Goal: Task Accomplishment & Management: Manage account settings

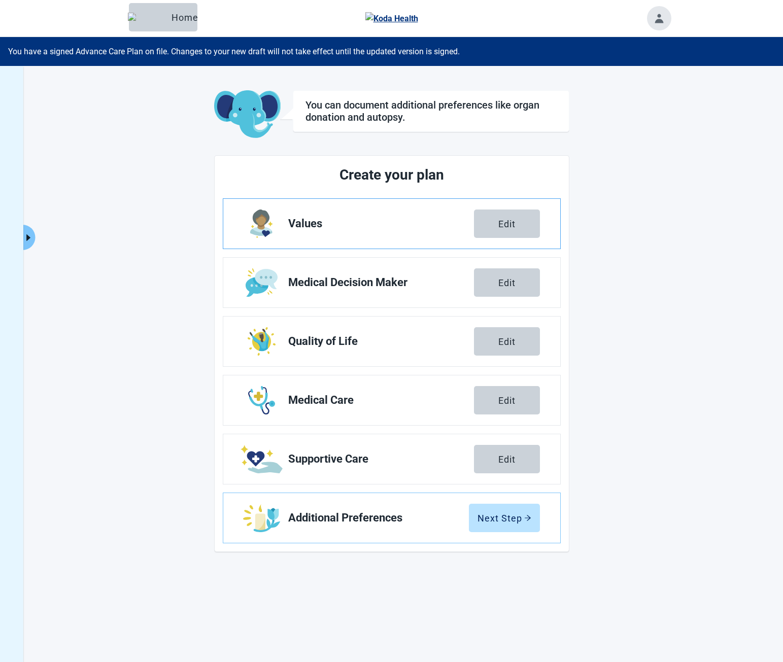
click at [362, 223] on span "Values" at bounding box center [381, 224] width 186 height 12
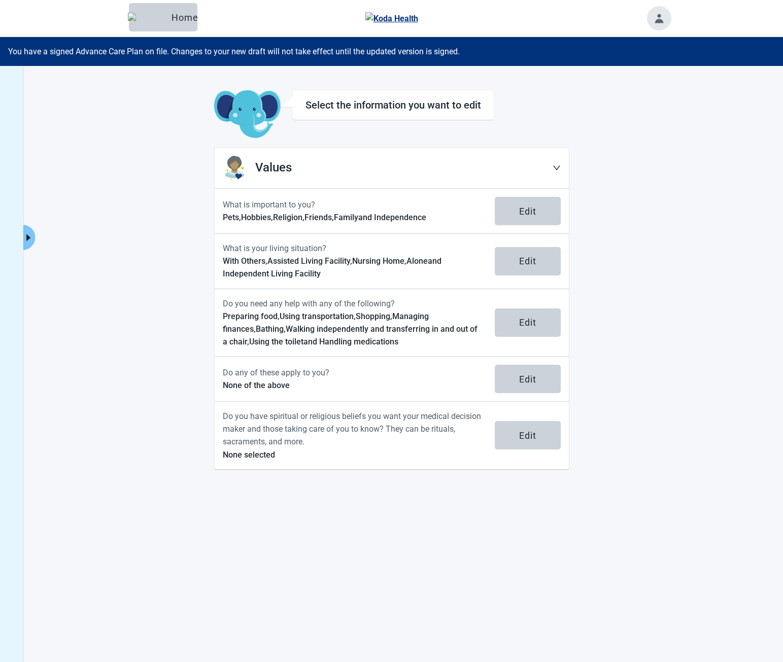
click at [387, 167] on h1 "Values" at bounding box center [403, 167] width 297 height 19
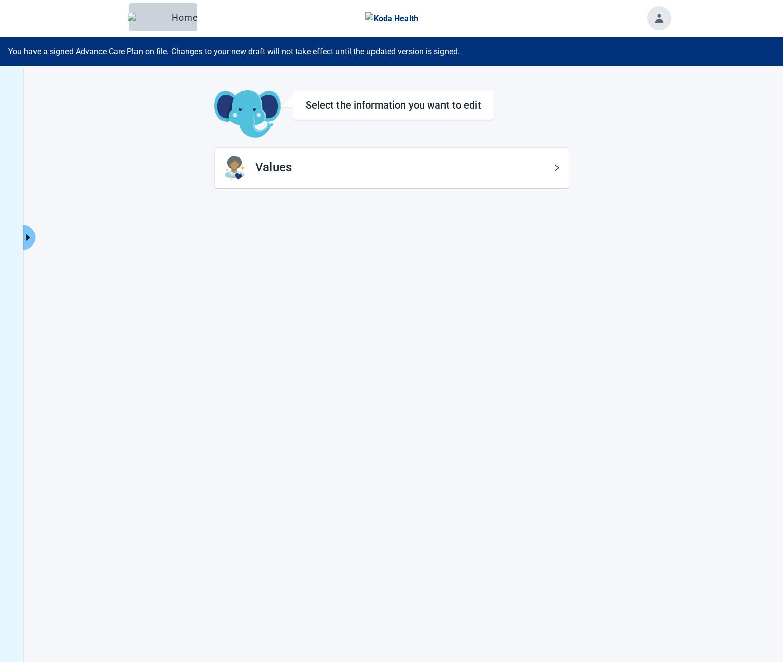
click at [388, 167] on h1 "Values" at bounding box center [403, 167] width 297 height 19
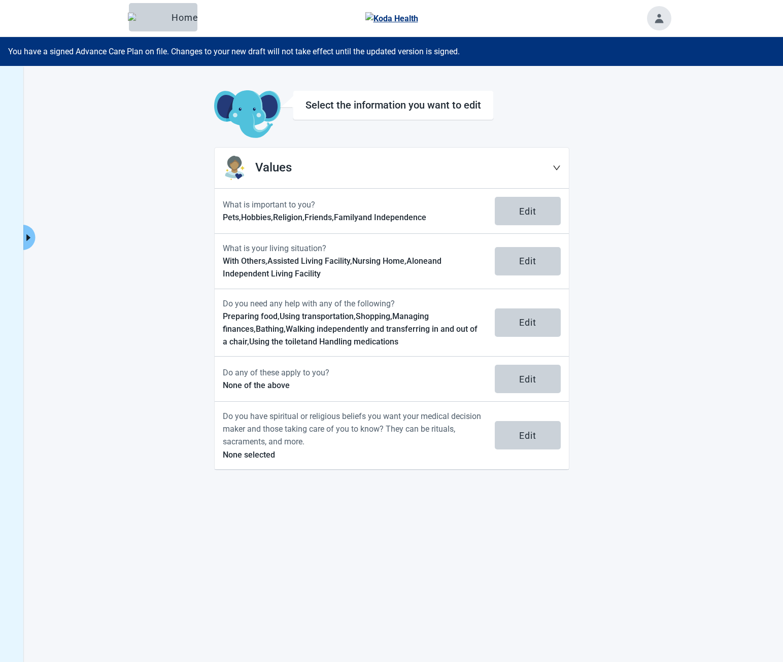
click at [45, 104] on div "Select the information you want to edit Values What is important to you? Pets, …" at bounding box center [391, 397] width 783 height 662
click at [127, 136] on main "Select the information you want to edit Values What is important to you? Pets, …" at bounding box center [392, 280] width 558 height 380
click at [101, 117] on div "Click to view full menu Select the information you want to edit Values What is …" at bounding box center [391, 397] width 783 height 662
click at [645, 223] on main "Select the information you want to edit Values What is important to you? Pets, …" at bounding box center [392, 280] width 558 height 380
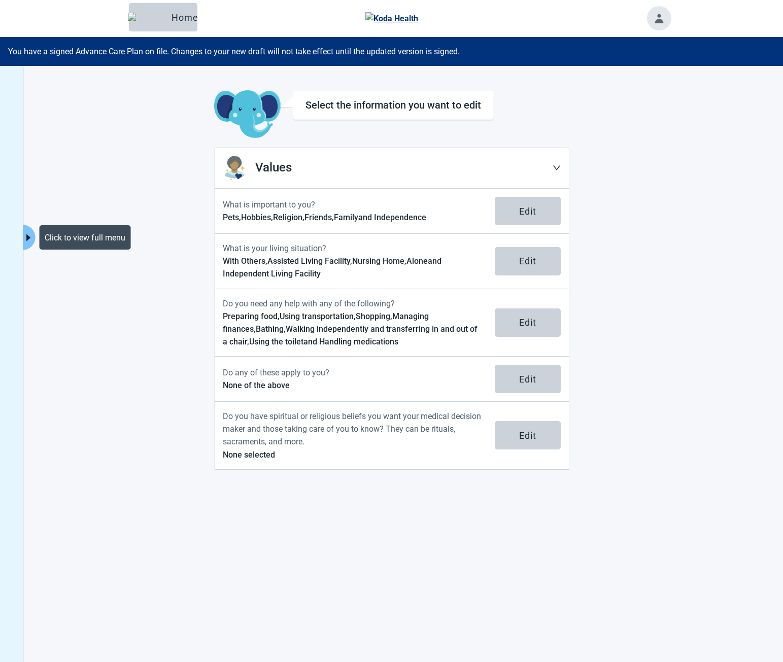
click at [32, 232] on button "Click to view full menu" at bounding box center [28, 237] width 13 height 25
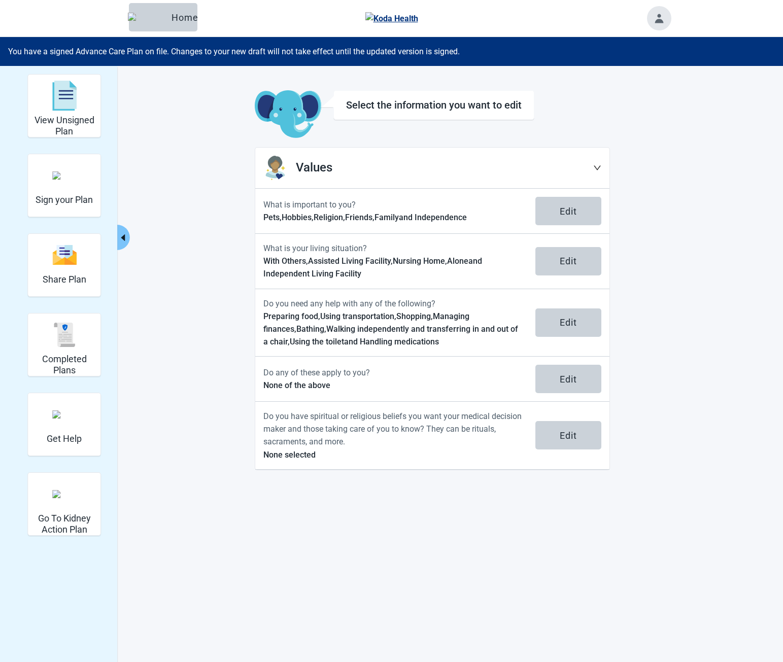
click at [125, 240] on icon "caret-left" at bounding box center [123, 238] width 10 height 10
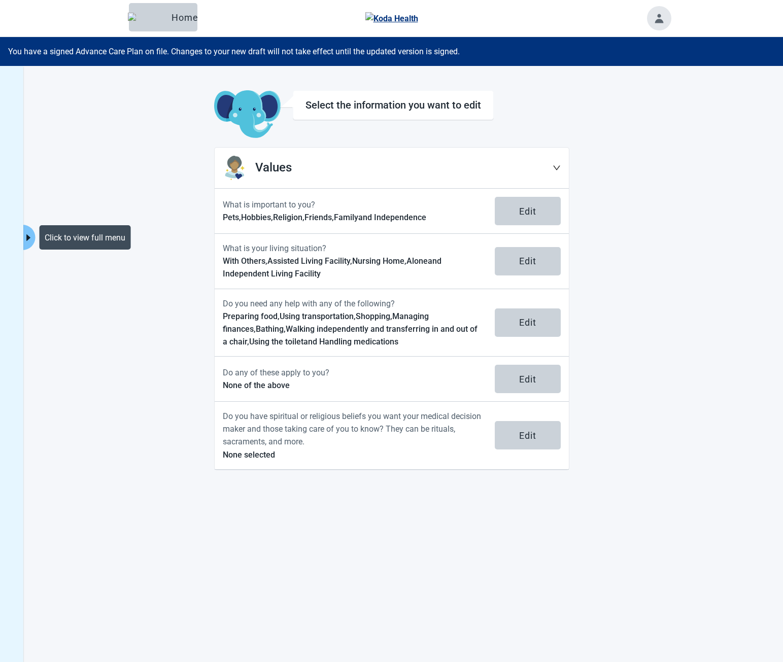
click at [549, 174] on h1 "Values" at bounding box center [403, 167] width 297 height 19
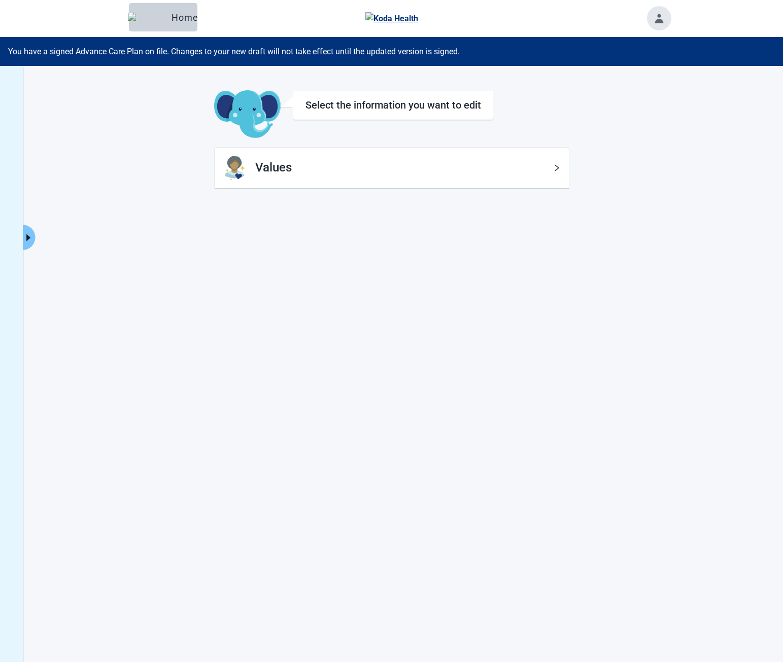
click at [33, 236] on icon "caret-right" at bounding box center [28, 238] width 10 height 10
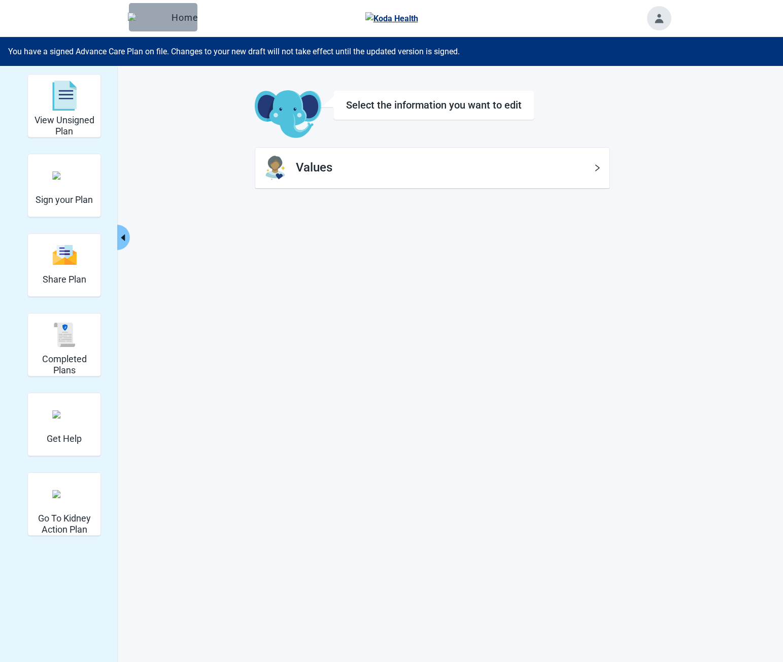
click at [171, 24] on button "Home" at bounding box center [163, 17] width 68 height 28
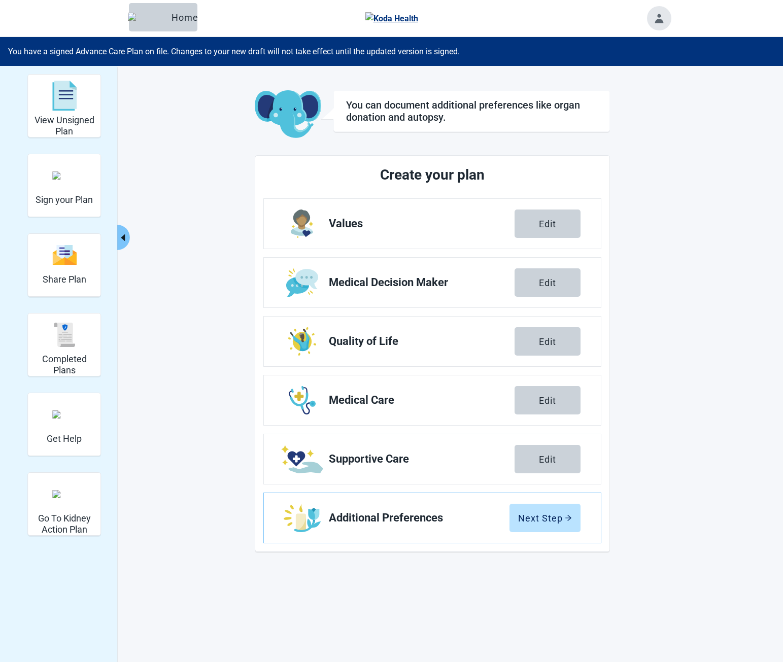
drag, startPoint x: 553, startPoint y: 402, endPoint x: 632, endPoint y: 289, distance: 138.2
click at [553, 402] on div "Edit" at bounding box center [547, 400] width 17 height 10
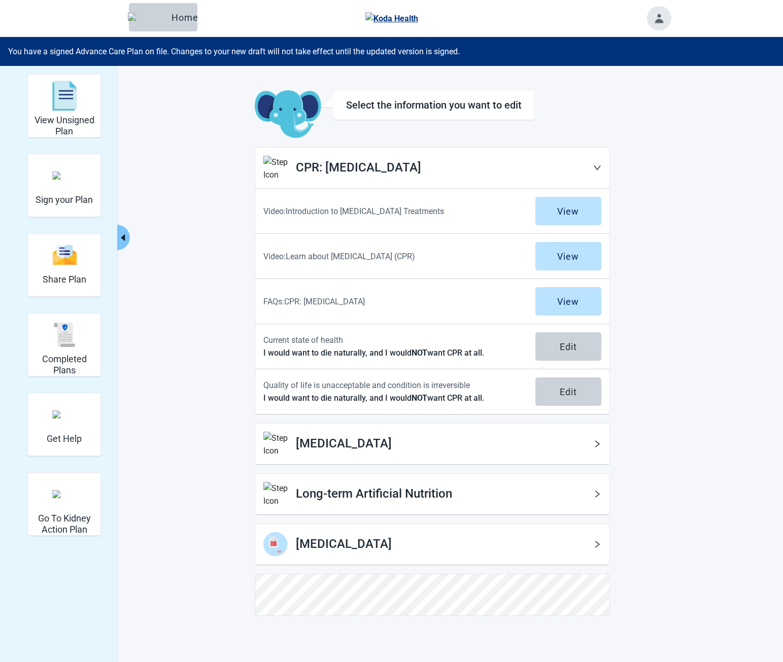
click at [507, 171] on h1 "CPR: [MEDICAL_DATA]" at bounding box center [444, 167] width 297 height 19
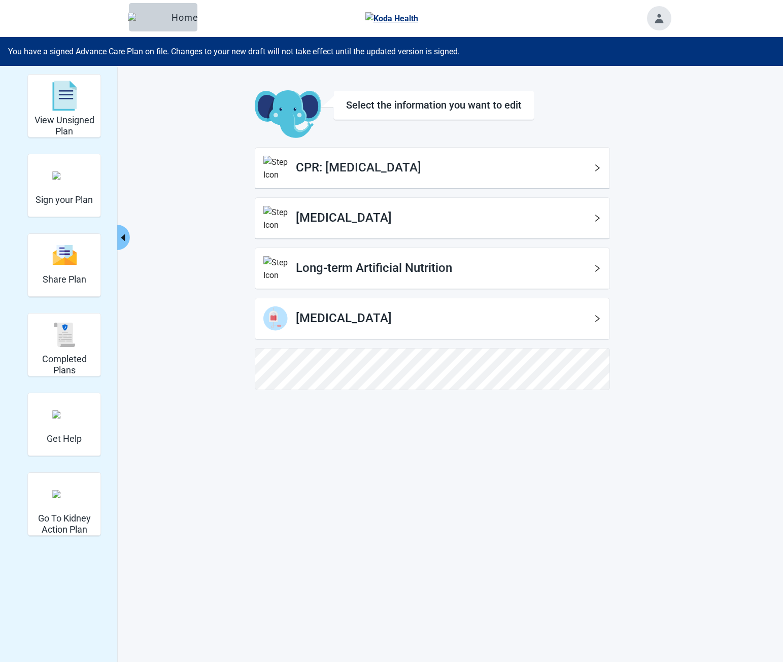
click at [507, 171] on h1 "CPR: [MEDICAL_DATA]" at bounding box center [444, 167] width 297 height 19
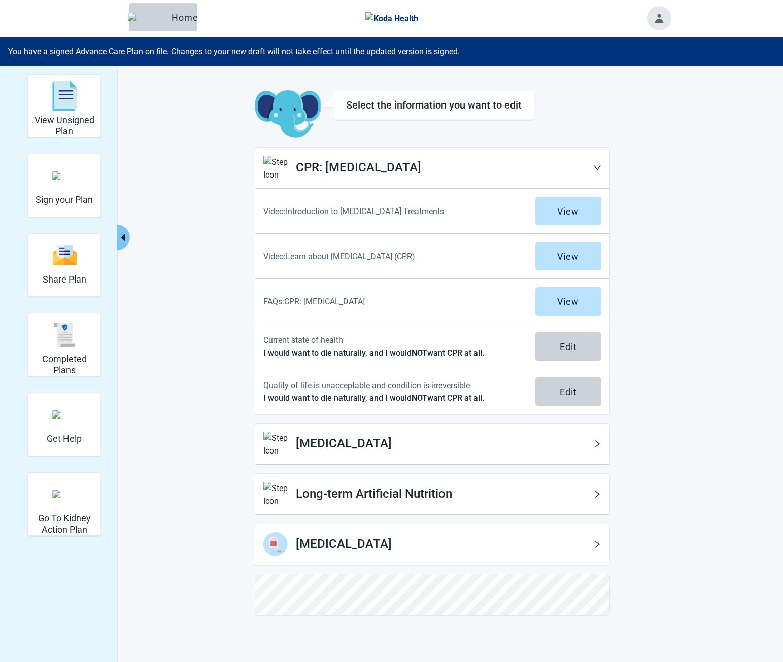
click at [689, 436] on div "View Unsigned Plan Sign your Plan Share Plan Completed Plans Get Help Go To Kid…" at bounding box center [391, 397] width 783 height 662
click at [481, 453] on div "[MEDICAL_DATA]" at bounding box center [432, 444] width 354 height 41
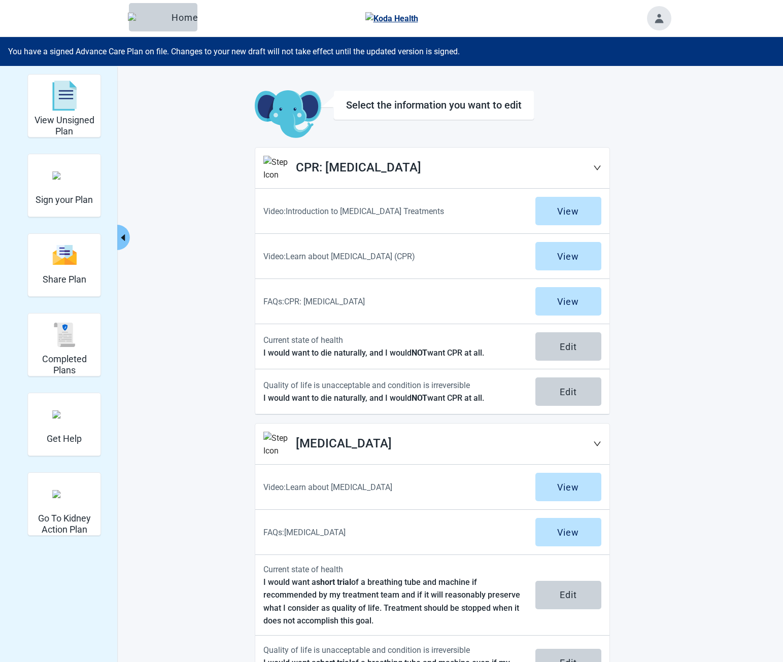
click at [477, 449] on h1 "[MEDICAL_DATA]" at bounding box center [444, 443] width 297 height 19
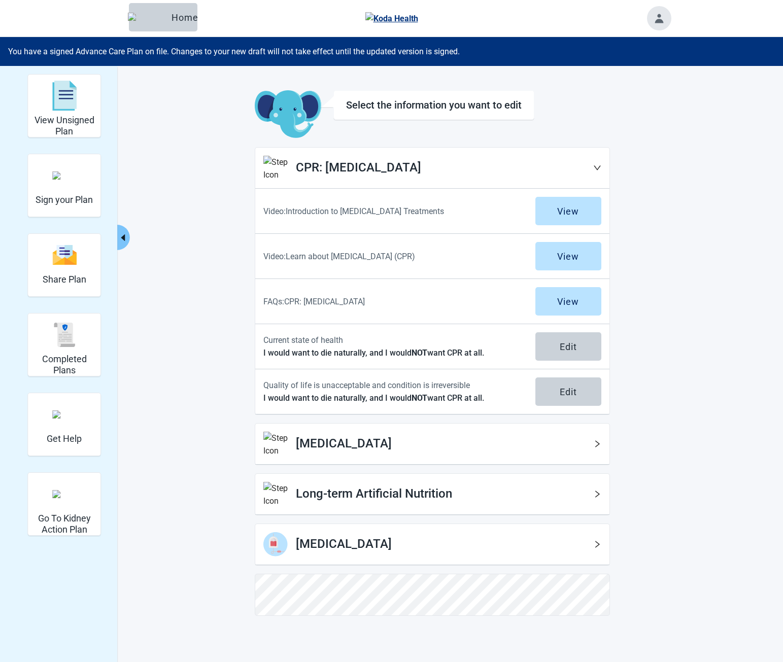
click at [526, 512] on div "Long-term Artificial Nutrition" at bounding box center [432, 494] width 354 height 41
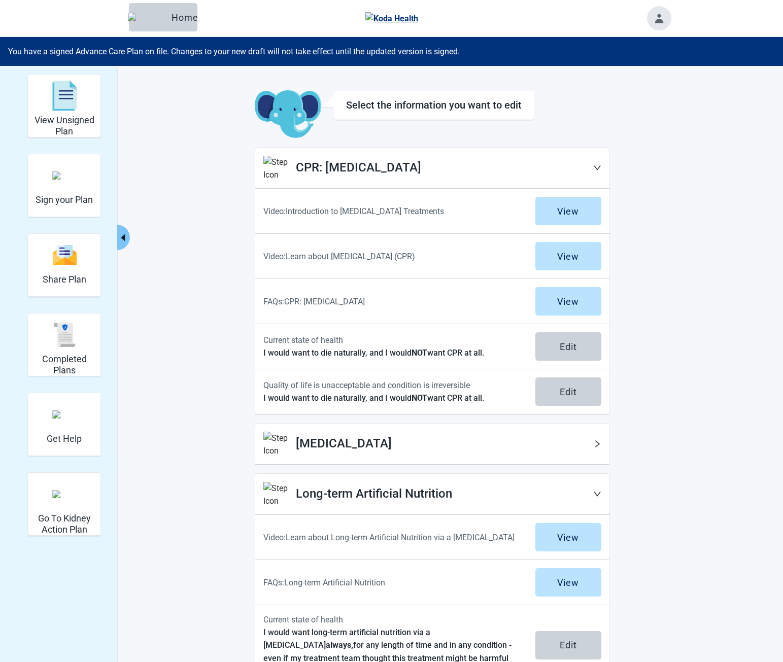
click at [524, 498] on h1 "Long-term Artificial Nutrition" at bounding box center [444, 493] width 297 height 19
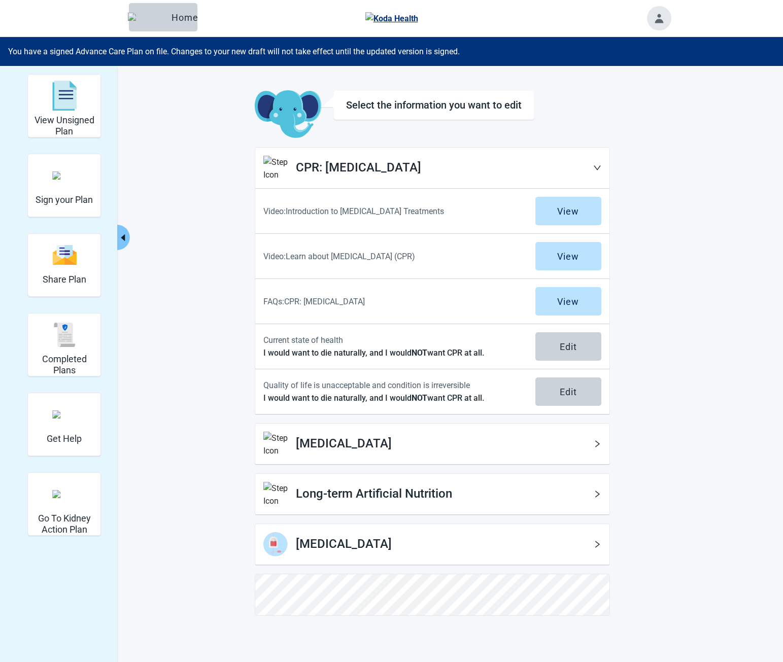
click at [499, 501] on h1 "Long-term Artificial Nutrition" at bounding box center [444, 493] width 297 height 19
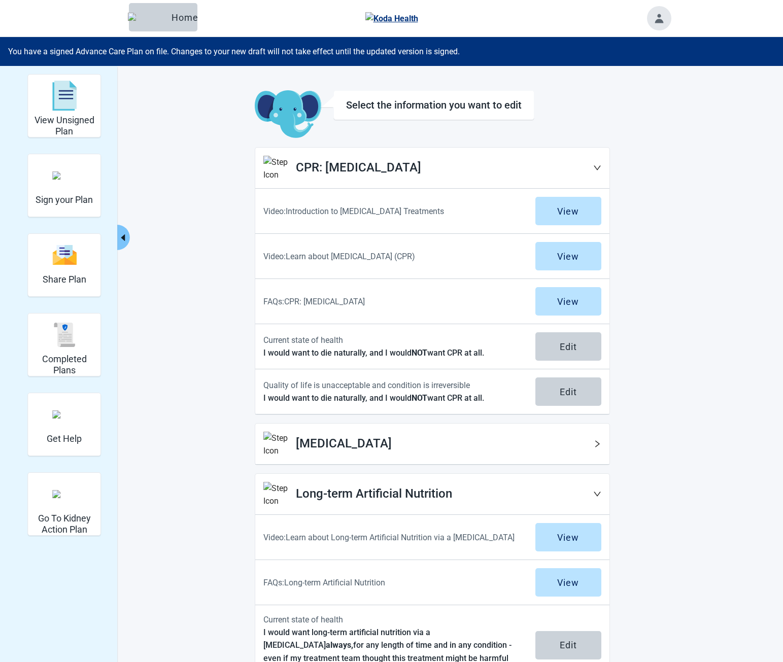
click at [499, 501] on h1 "Long-term Artificial Nutrition" at bounding box center [444, 493] width 297 height 19
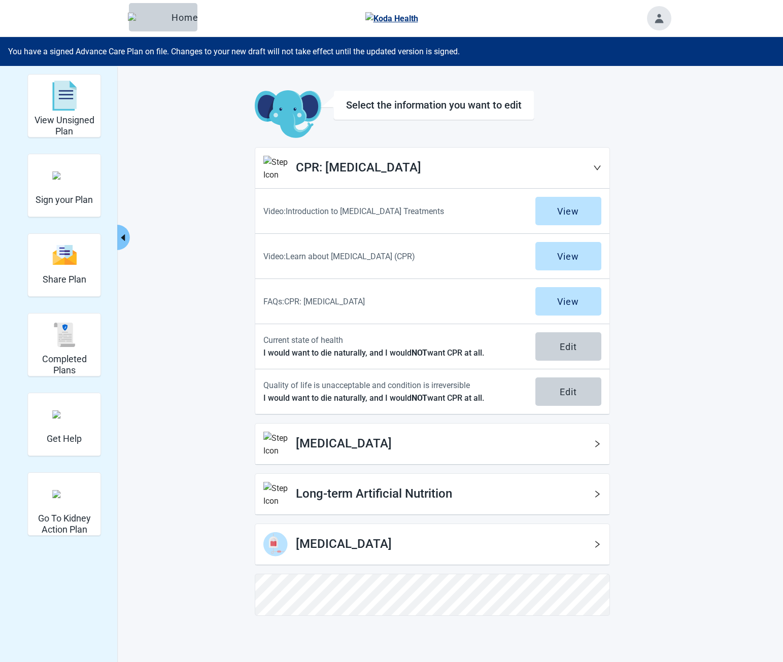
click at [660, 461] on main "Select the information you want to edit CPR: [MEDICAL_DATA] Video: Introduction…" at bounding box center [432, 352] width 477 height 525
click at [387, 438] on h1 "[MEDICAL_DATA]" at bounding box center [444, 443] width 297 height 19
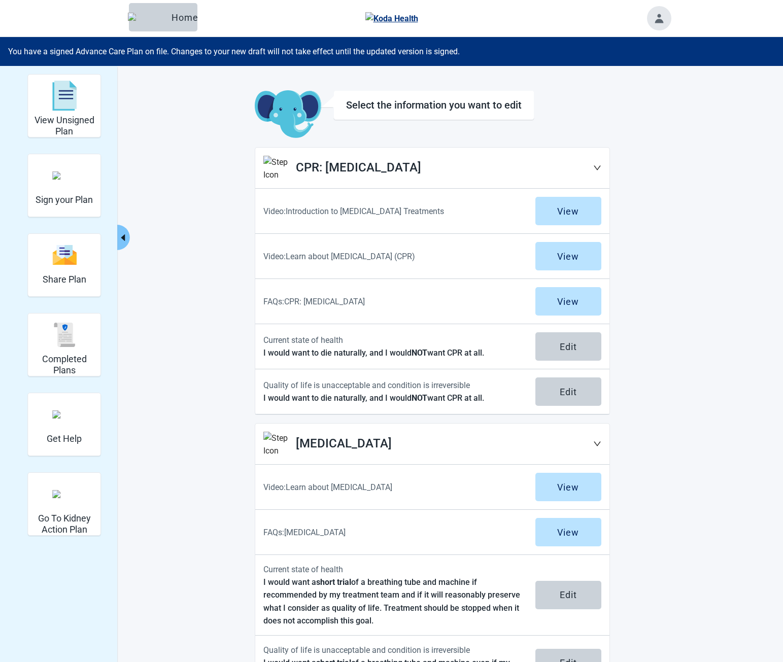
click at [397, 444] on h1 "[MEDICAL_DATA]" at bounding box center [444, 443] width 297 height 19
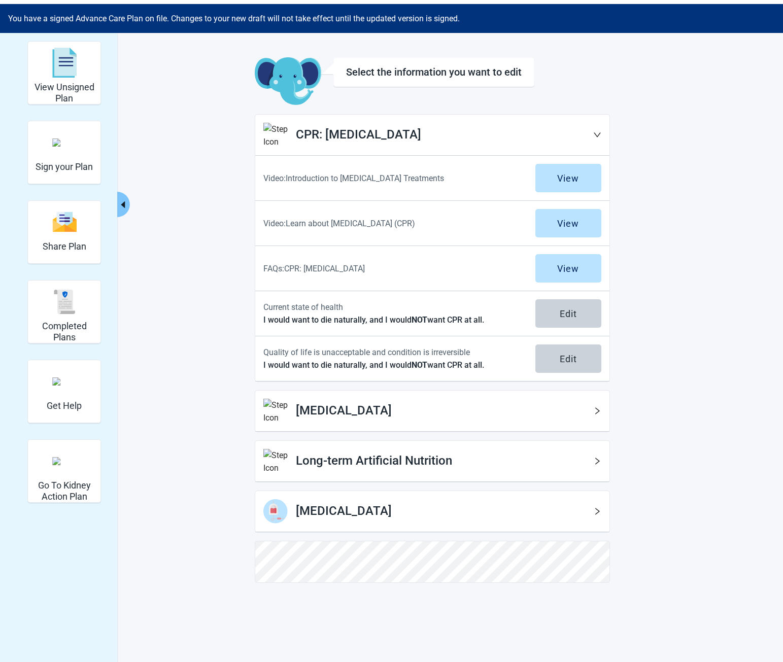
scroll to position [51, 0]
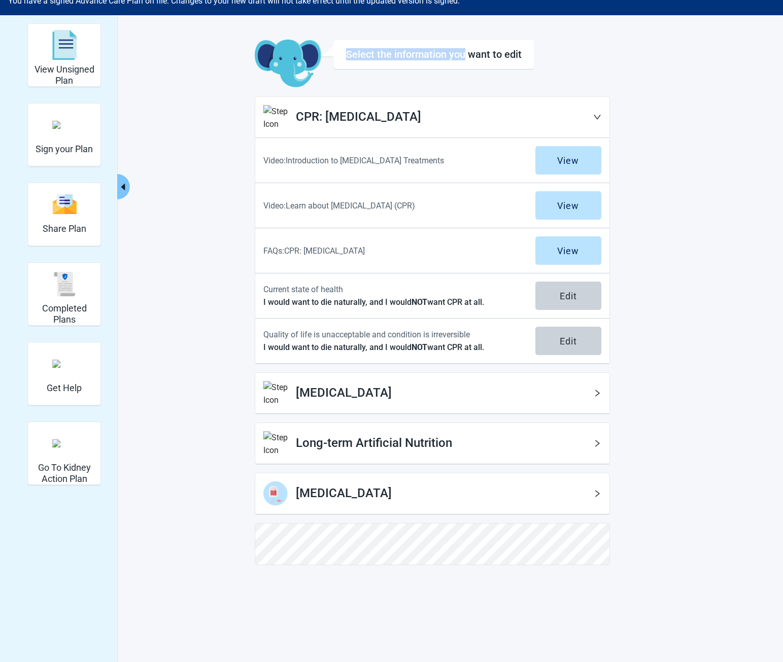
drag, startPoint x: 344, startPoint y: 53, endPoint x: 466, endPoint y: 56, distance: 121.3
click at [466, 56] on div "Select the information you want to edit" at bounding box center [433, 54] width 201 height 29
click at [466, 56] on div "Select the information you want to edit" at bounding box center [434, 54] width 176 height 12
drag, startPoint x: 512, startPoint y: 56, endPoint x: 346, endPoint y: 65, distance: 166.1
click at [359, 64] on div "Select the information you want to edit" at bounding box center [433, 54] width 201 height 29
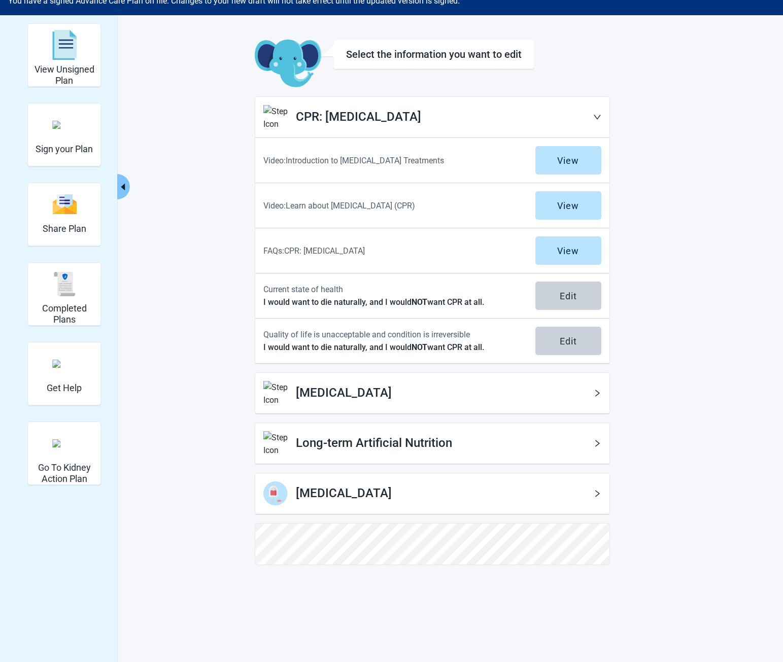
click at [345, 65] on div "Select the information you want to edit" at bounding box center [433, 54] width 201 height 29
click at [497, 109] on h2 "CPR: [MEDICAL_DATA]" at bounding box center [444, 117] width 297 height 19
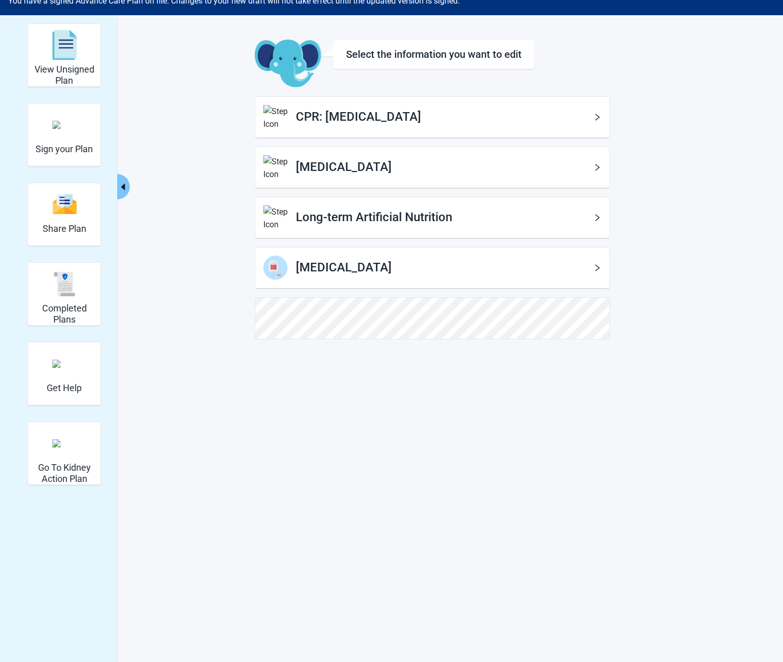
click at [497, 114] on h2 "CPR: [MEDICAL_DATA]" at bounding box center [444, 117] width 297 height 19
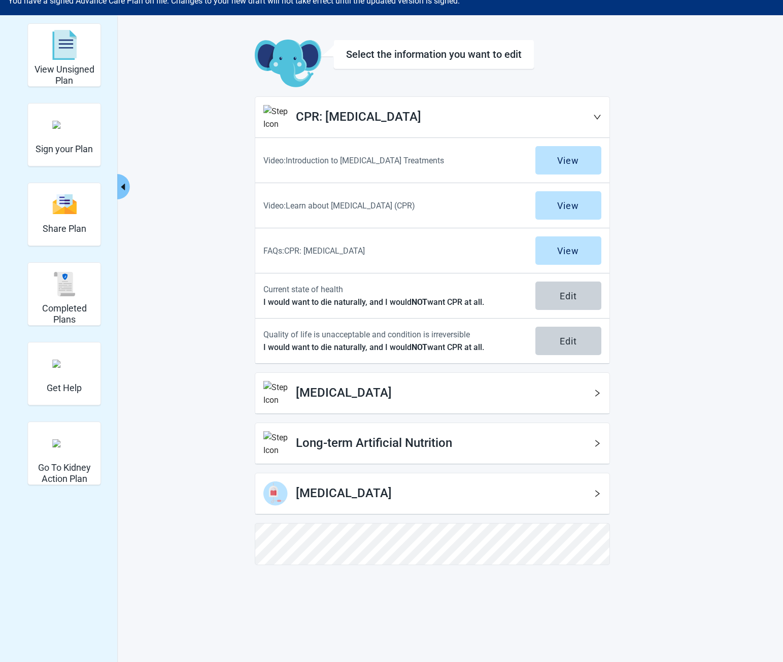
click at [412, 371] on div "Select the information you want to edit CPR: [MEDICAL_DATA] Video: Introduction…" at bounding box center [432, 302] width 355 height 525
click at [412, 388] on h2 "[MEDICAL_DATA]" at bounding box center [444, 392] width 297 height 19
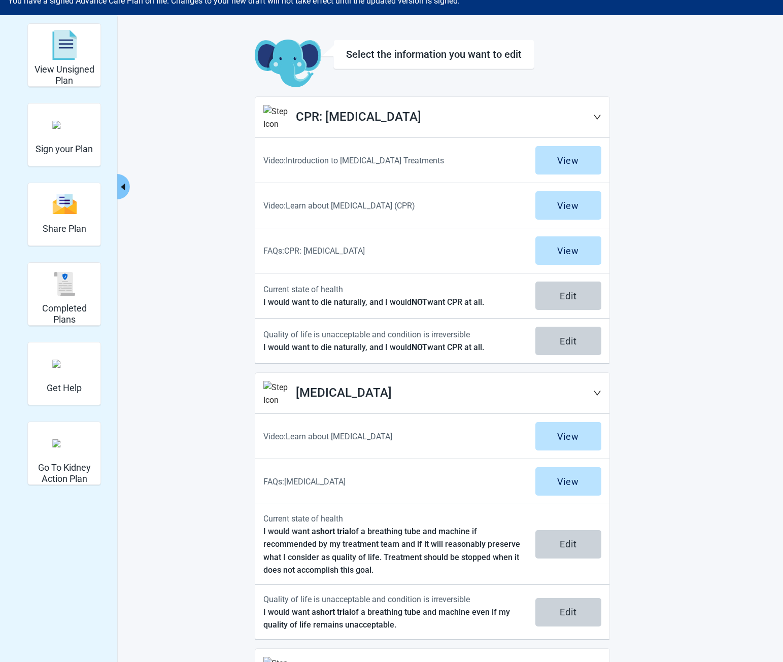
click at [416, 392] on h2 "[MEDICAL_DATA]" at bounding box center [444, 392] width 297 height 19
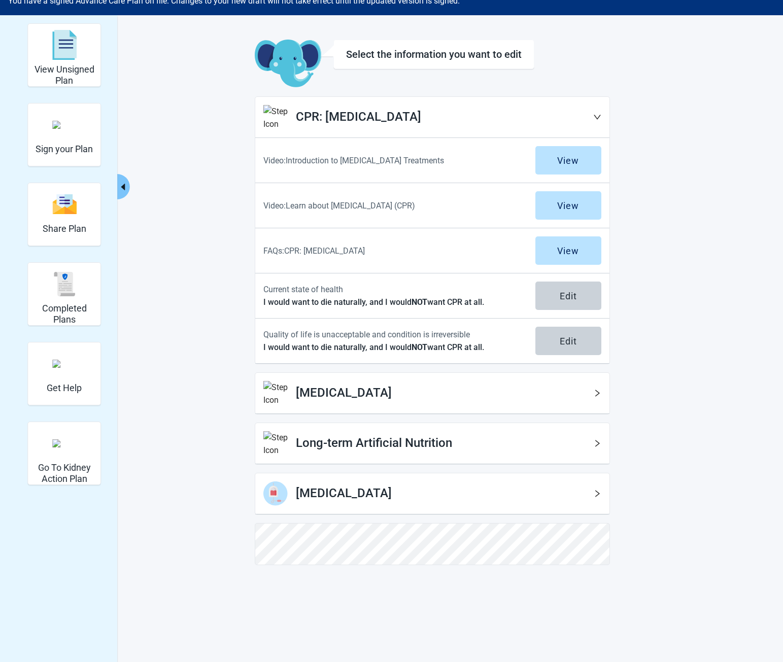
click at [417, 392] on h2 "[MEDICAL_DATA]" at bounding box center [444, 392] width 297 height 19
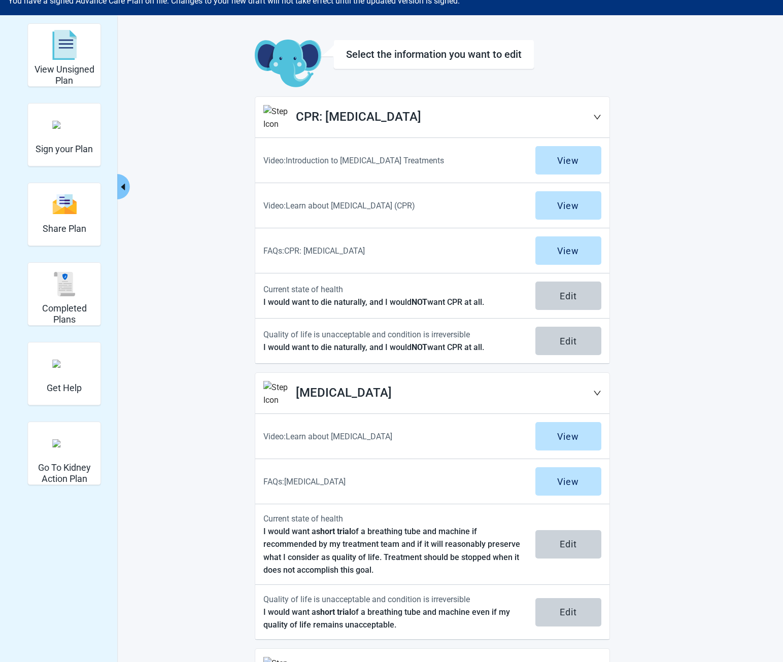
click at [417, 402] on h2 "[MEDICAL_DATA]" at bounding box center [444, 392] width 297 height 19
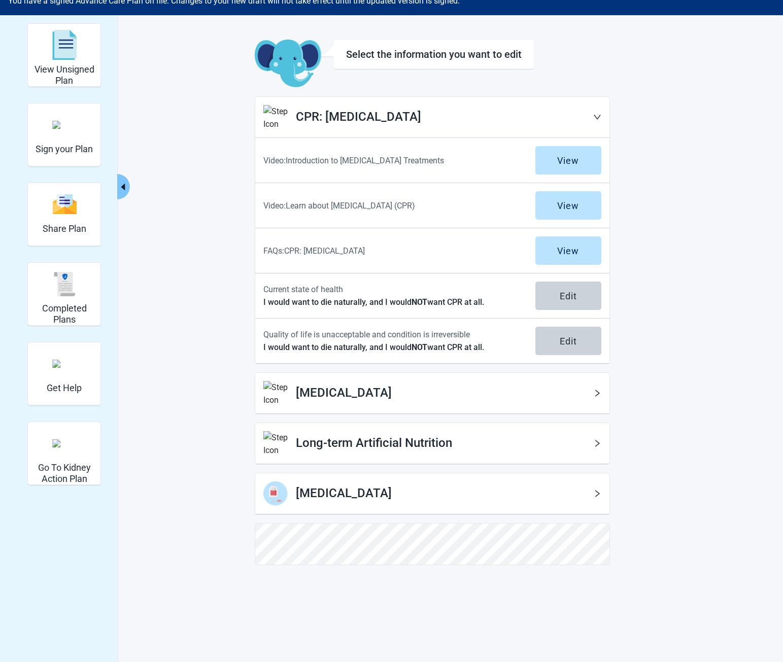
click at [424, 444] on h2 "Long-term Artificial Nutrition" at bounding box center [444, 443] width 297 height 19
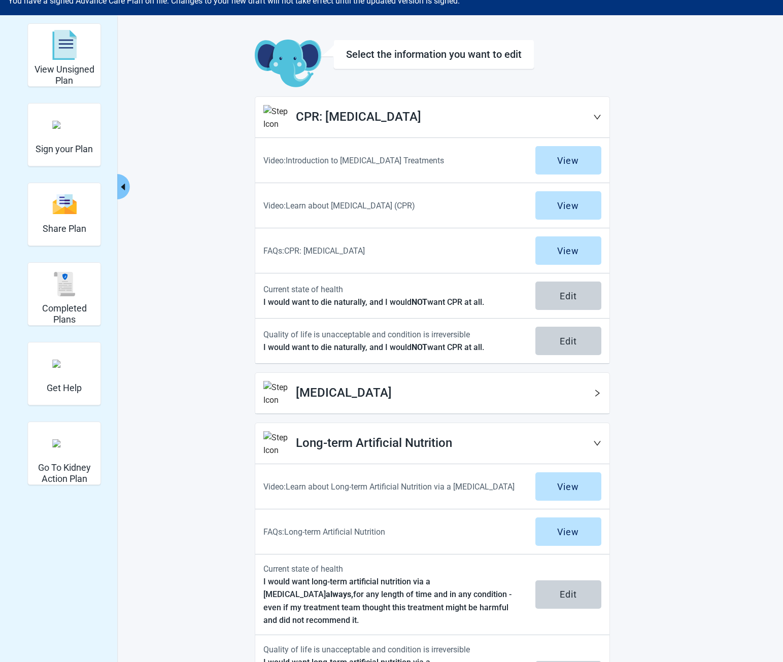
click at [422, 446] on h2 "Long-term Artificial Nutrition" at bounding box center [444, 443] width 297 height 19
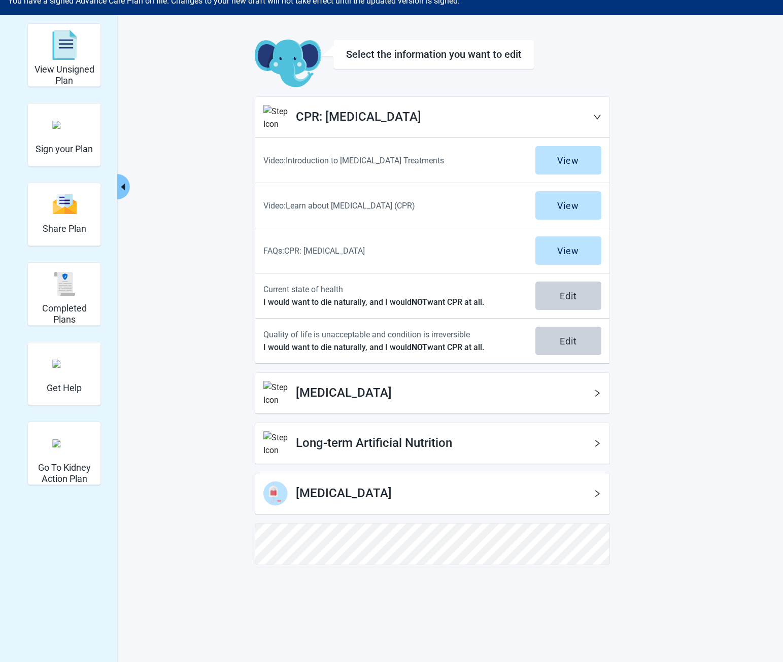
scroll to position [66, 0]
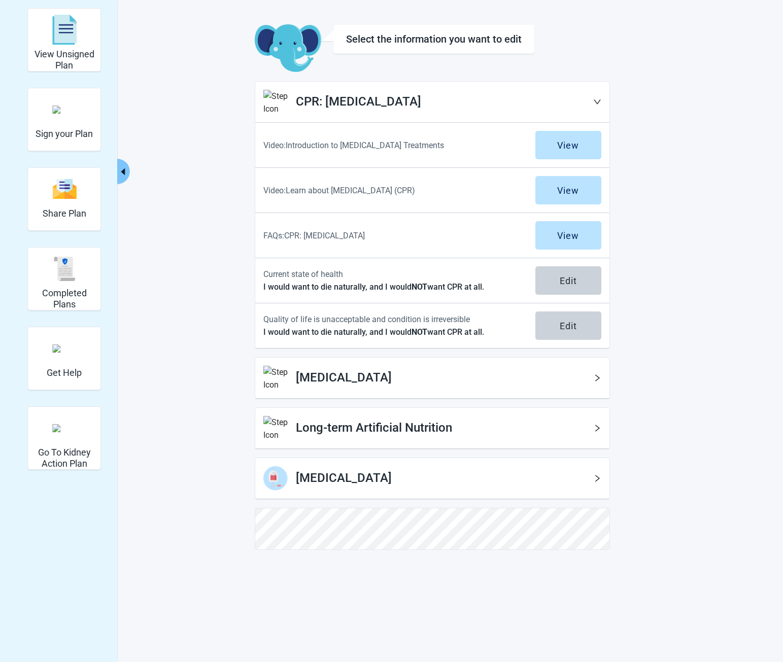
click at [386, 469] on h2 "[MEDICAL_DATA]" at bounding box center [444, 478] width 297 height 19
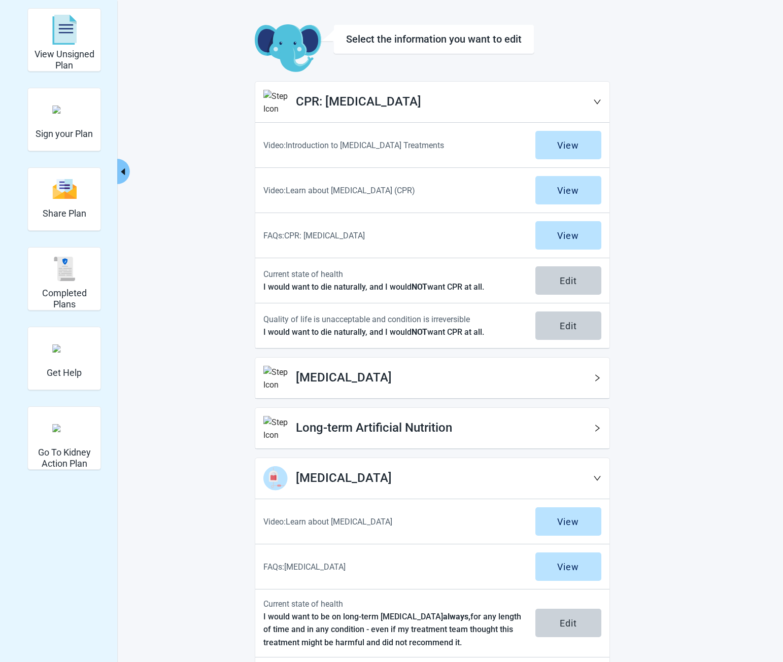
click at [387, 472] on h2 "[MEDICAL_DATA]" at bounding box center [444, 478] width 297 height 19
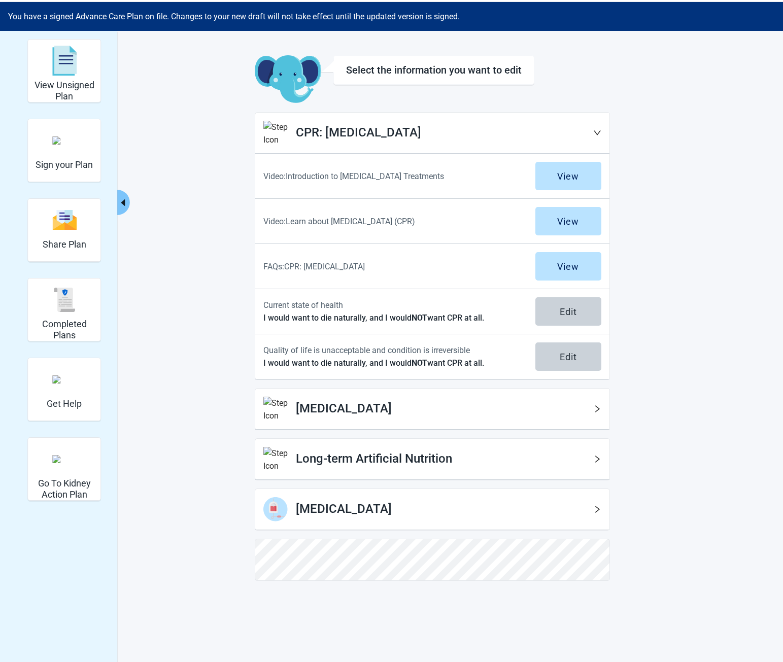
scroll to position [0, 0]
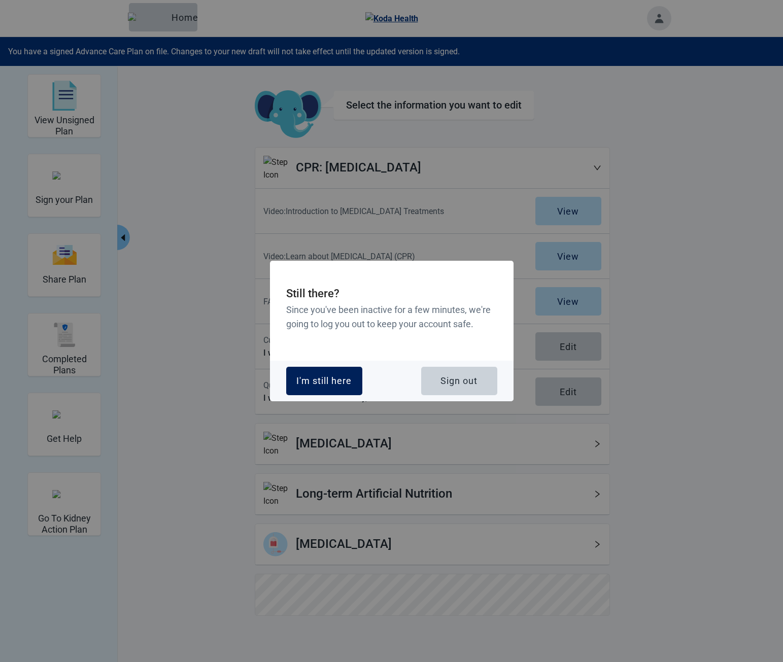
click at [344, 376] on div "I'm still here" at bounding box center [323, 381] width 55 height 10
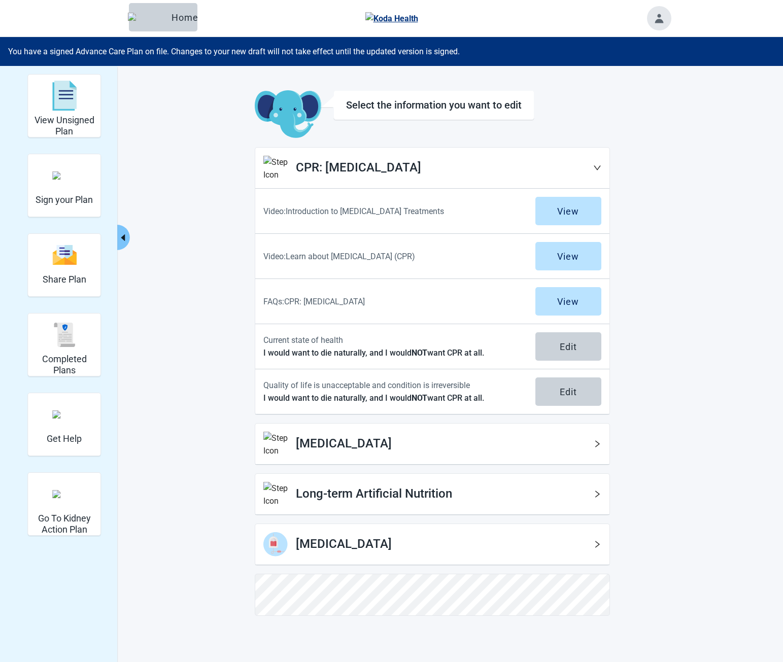
click at [227, 136] on main "Select the information you want to edit CPR: [MEDICAL_DATA] Video: Introduction…" at bounding box center [432, 352] width 477 height 525
click at [205, 142] on main "Select the information you want to edit CPR: [MEDICAL_DATA] Video: Introduction…" at bounding box center [432, 352] width 477 height 525
click at [188, 114] on div "View Unsigned Plan Sign your Plan Share Plan Completed Plans Get Help Go To Kid…" at bounding box center [392, 345] width 558 height 542
click at [123, 233] on icon "caret-left" at bounding box center [123, 238] width 10 height 10
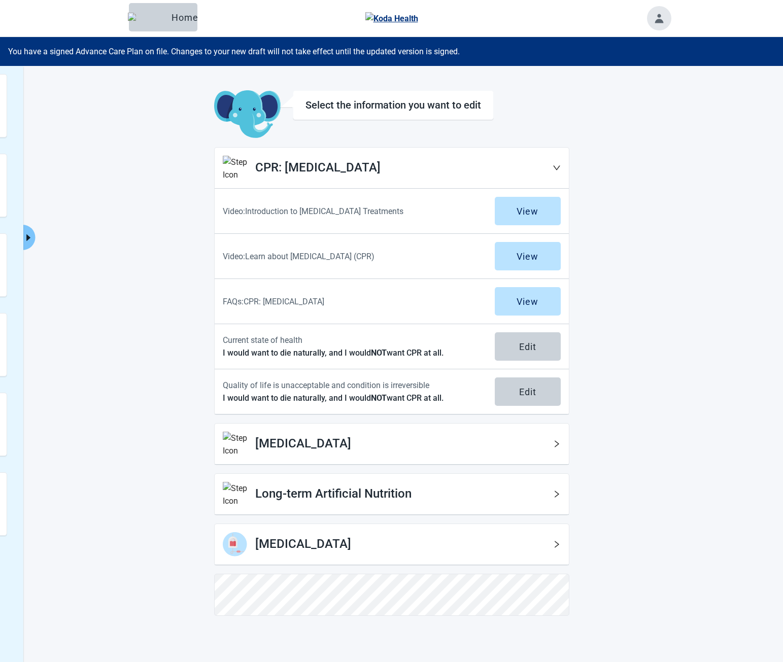
click at [150, 102] on main "Select the information you want to edit CPR: [MEDICAL_DATA] Video: Introduction…" at bounding box center [392, 352] width 558 height 525
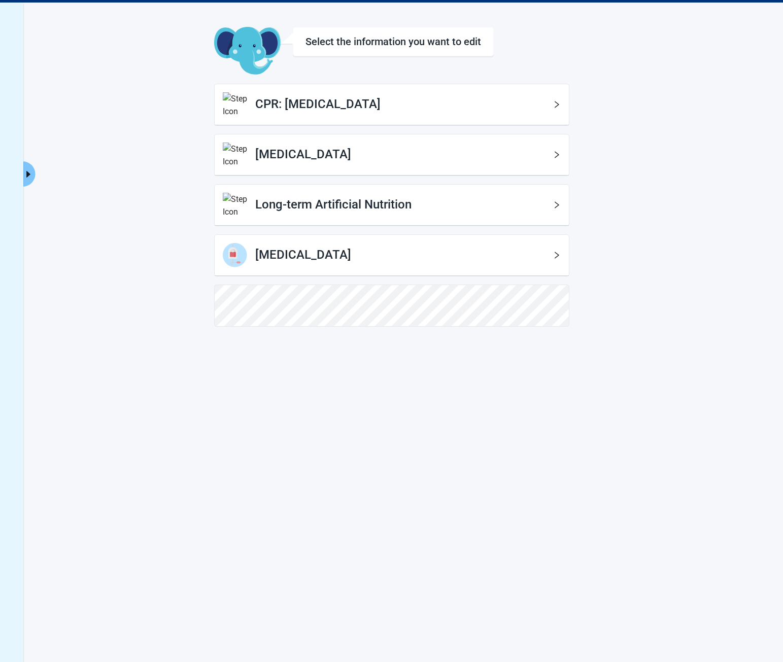
scroll to position [66, 0]
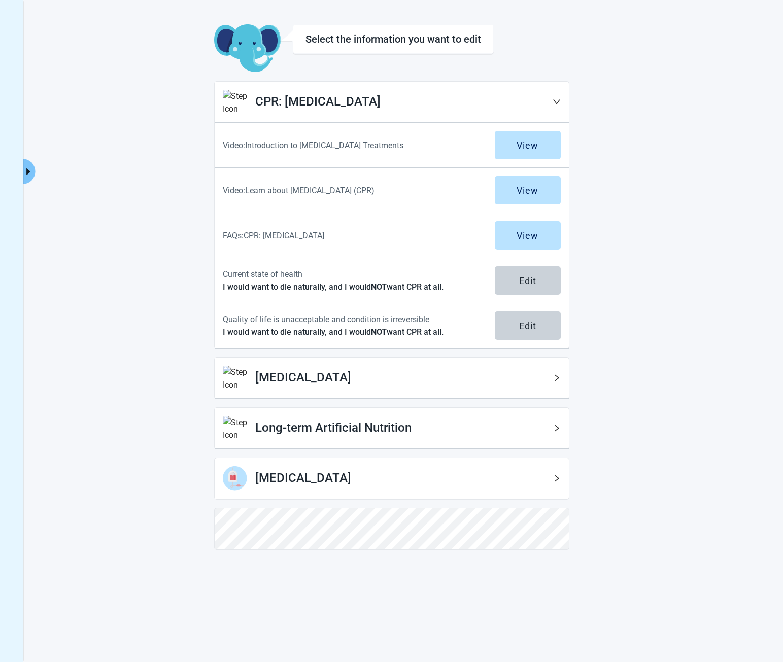
click at [162, 62] on main "Select the information you want to edit CPR: [MEDICAL_DATA] Video: Introduction…" at bounding box center [392, 286] width 558 height 525
click at [74, 53] on div "Select the information you want to edit CPR: [MEDICAL_DATA] Video: Introduction…" at bounding box center [391, 331] width 783 height 662
click at [102, 66] on div "Click to view full menu Select the information you want to edit CPR: [MEDICAL_D…" at bounding box center [391, 331] width 783 height 662
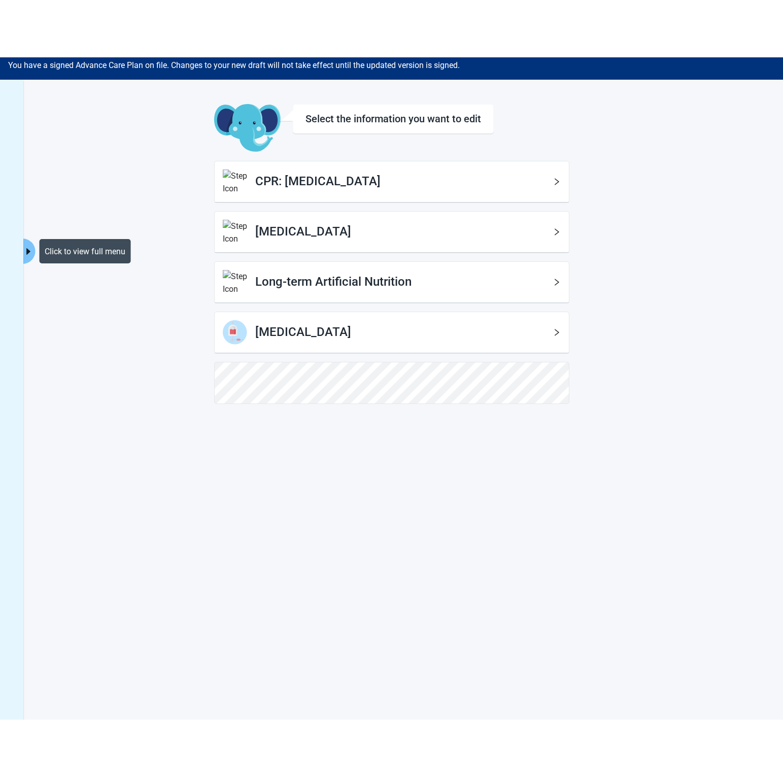
scroll to position [25, 0]
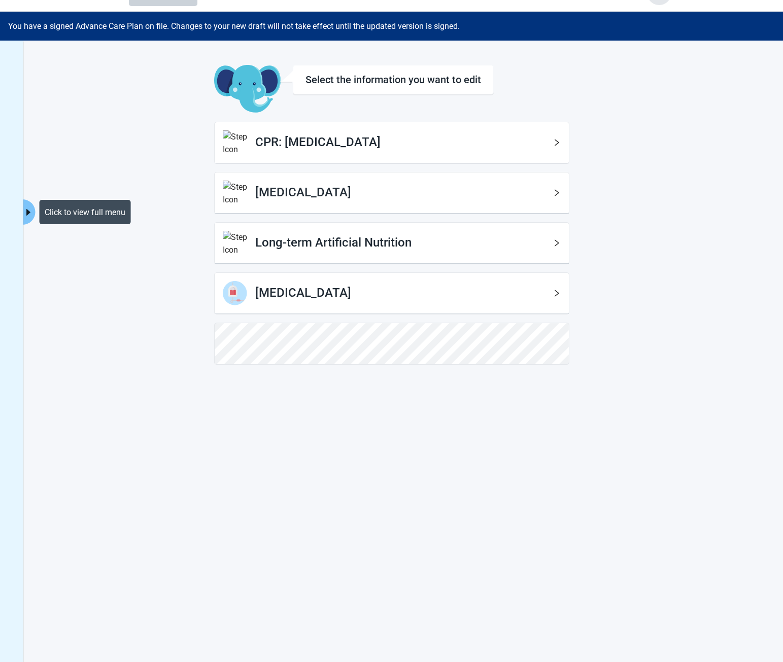
click at [215, 112] on img "Main content" at bounding box center [247, 89] width 66 height 49
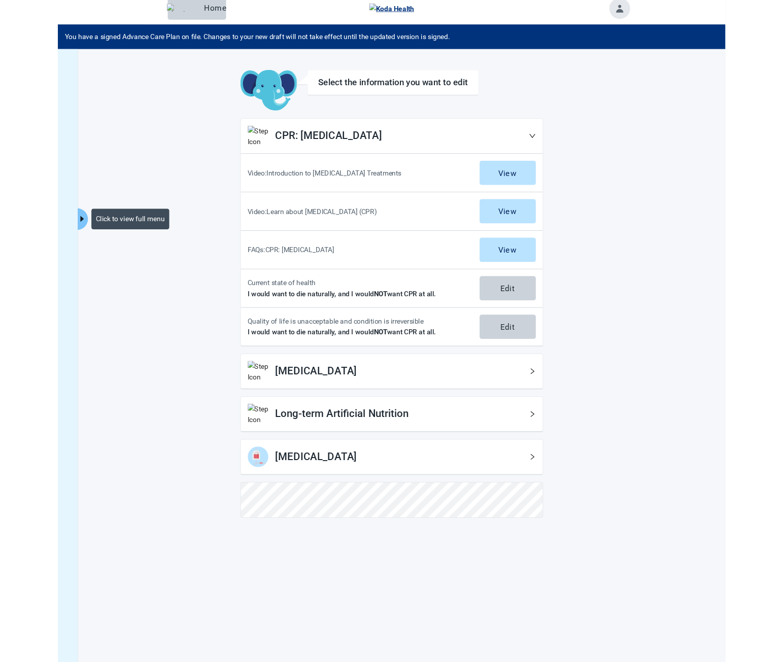
scroll to position [0, 0]
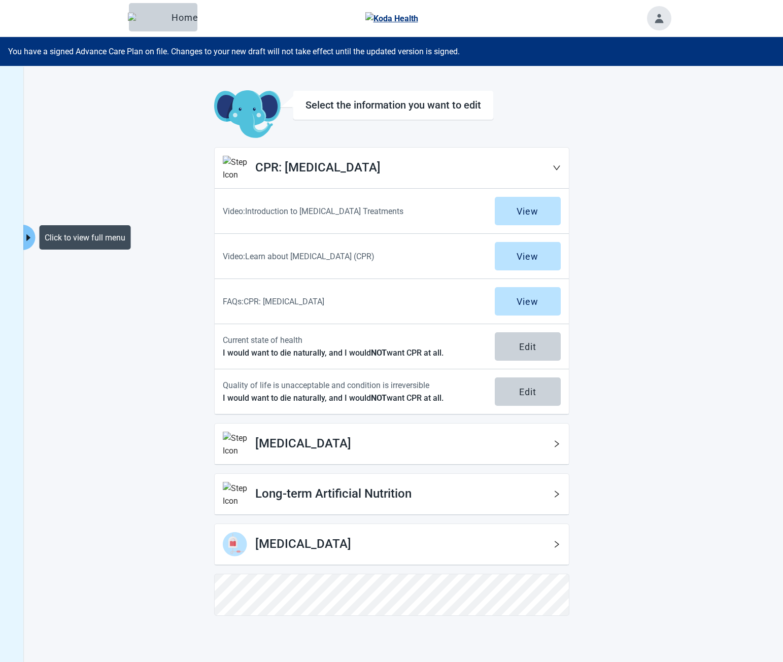
click at [611, 191] on main "Select the information you want to edit CPR: [MEDICAL_DATA] Video: Introduction…" at bounding box center [392, 352] width 558 height 525
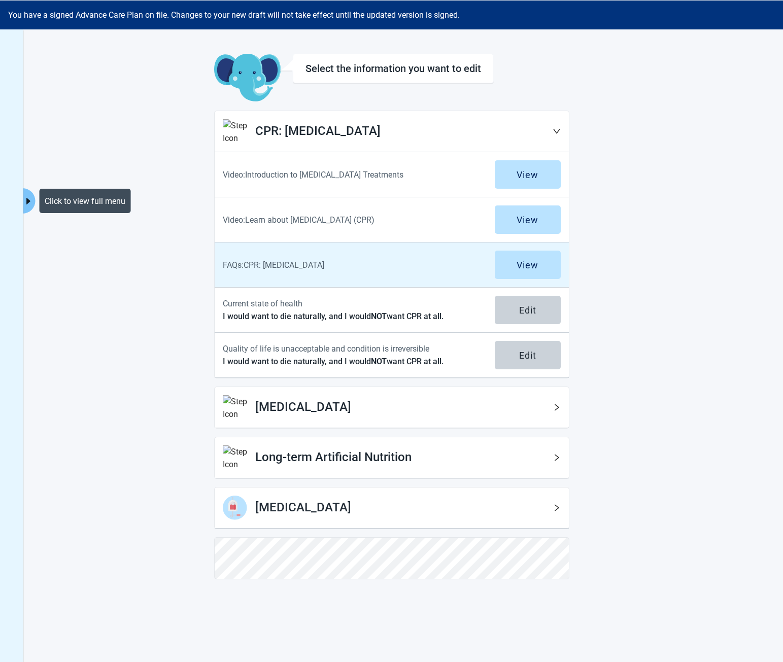
scroll to position [66, 0]
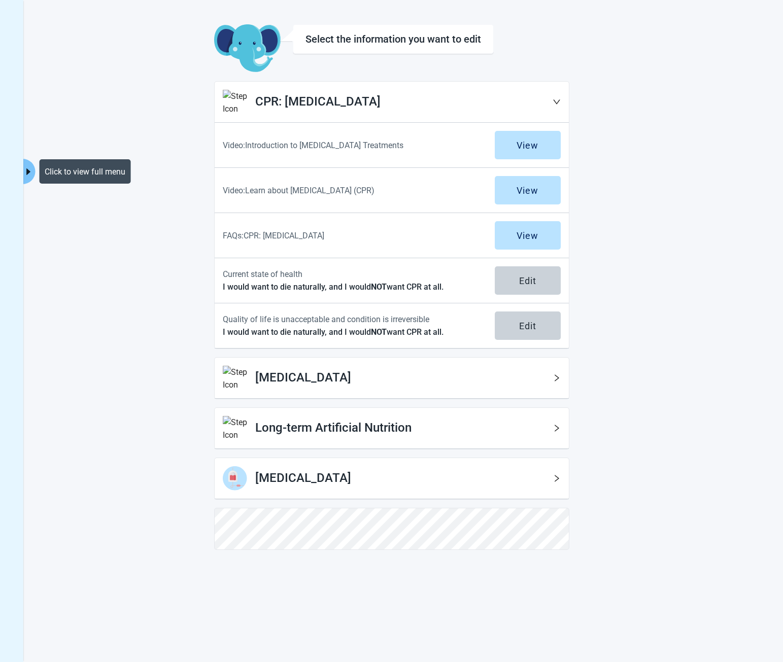
click at [363, 376] on h2 "[MEDICAL_DATA]" at bounding box center [403, 377] width 297 height 19
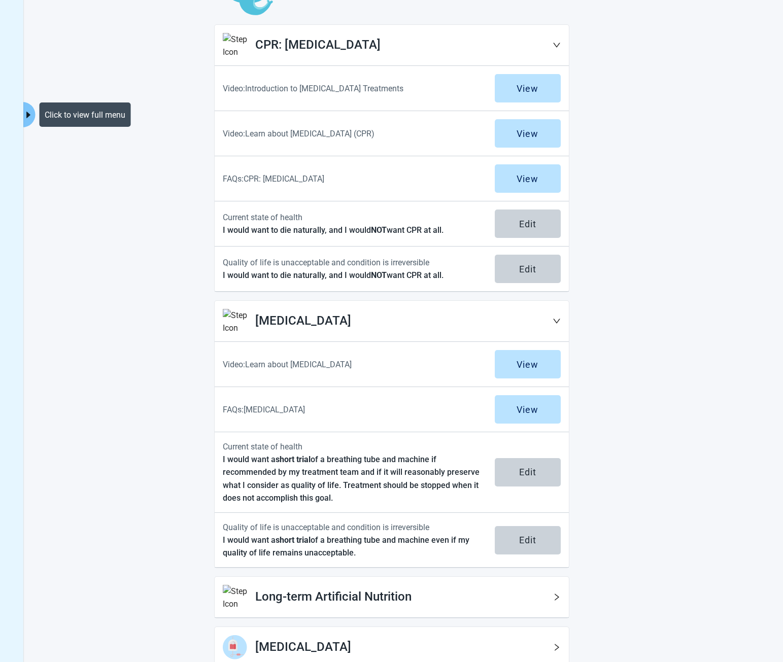
scroll to position [196, 0]
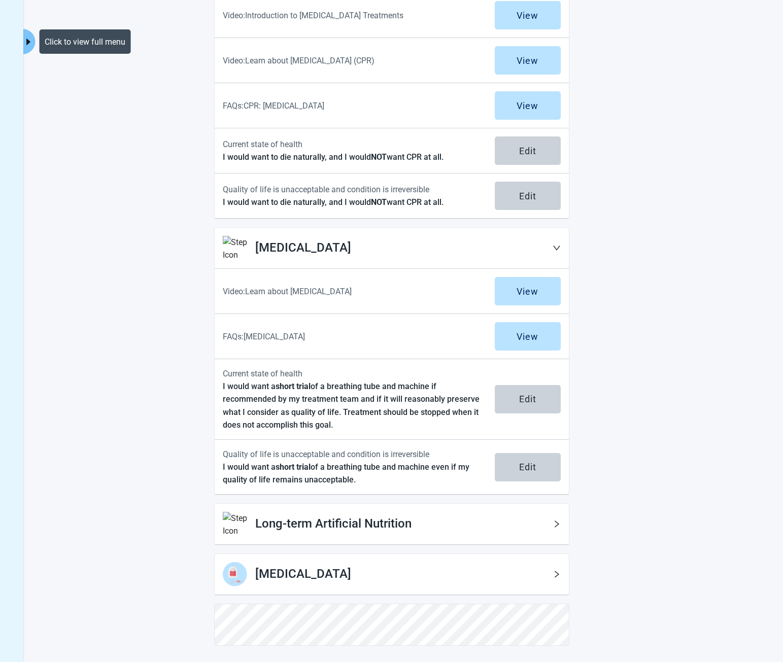
click at [306, 531] on h2 "Long-term Artificial Nutrition" at bounding box center [403, 523] width 297 height 19
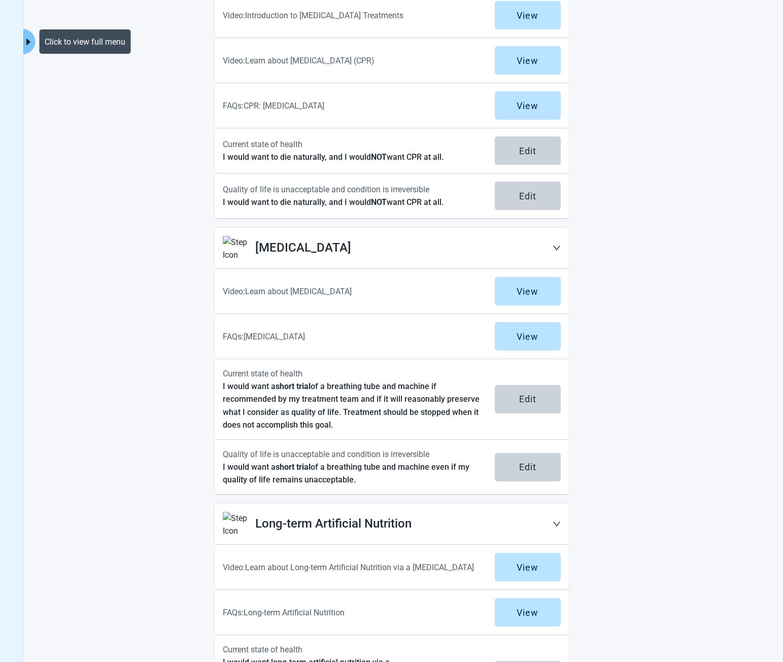
click at [312, 530] on h2 "Long-term Artificial Nutrition" at bounding box center [403, 523] width 297 height 19
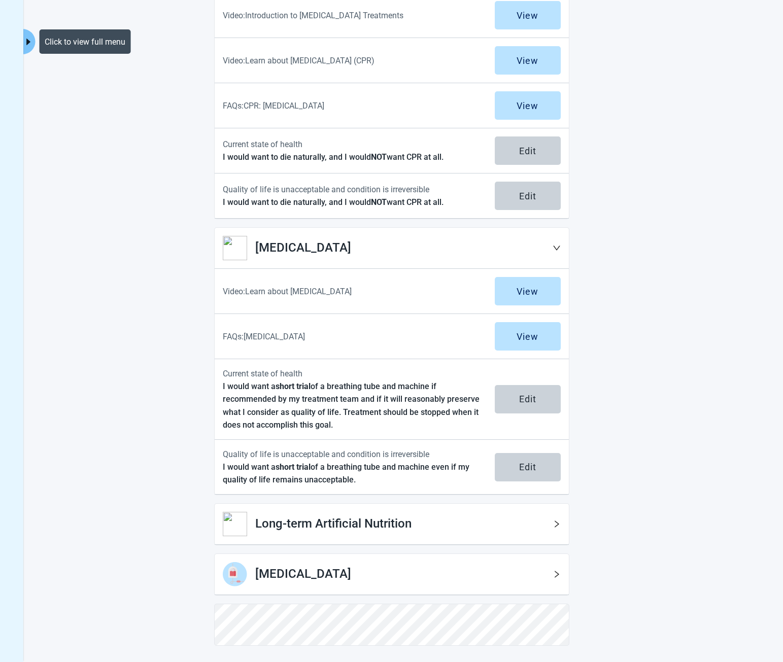
click at [440, 250] on h2 "[MEDICAL_DATA]" at bounding box center [403, 247] width 297 height 19
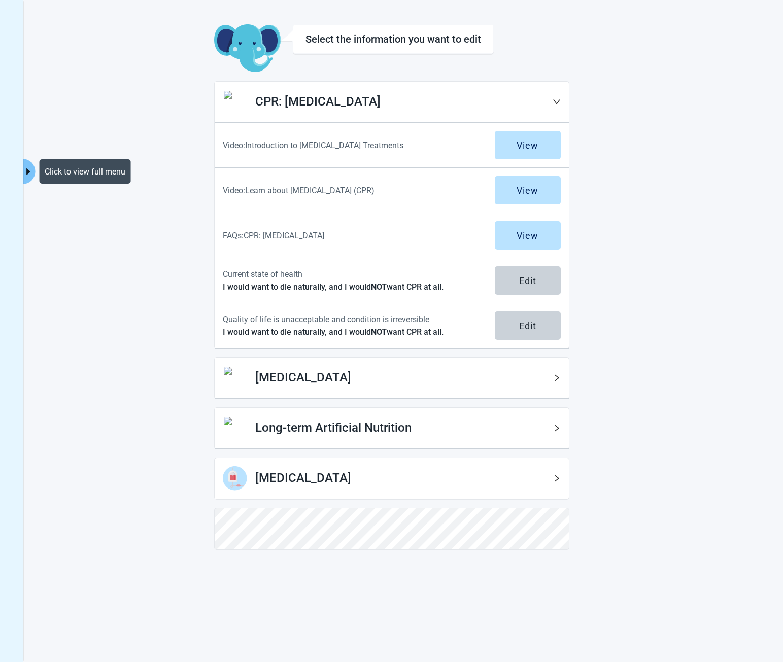
click at [357, 373] on h2 "[MEDICAL_DATA]" at bounding box center [403, 377] width 297 height 19
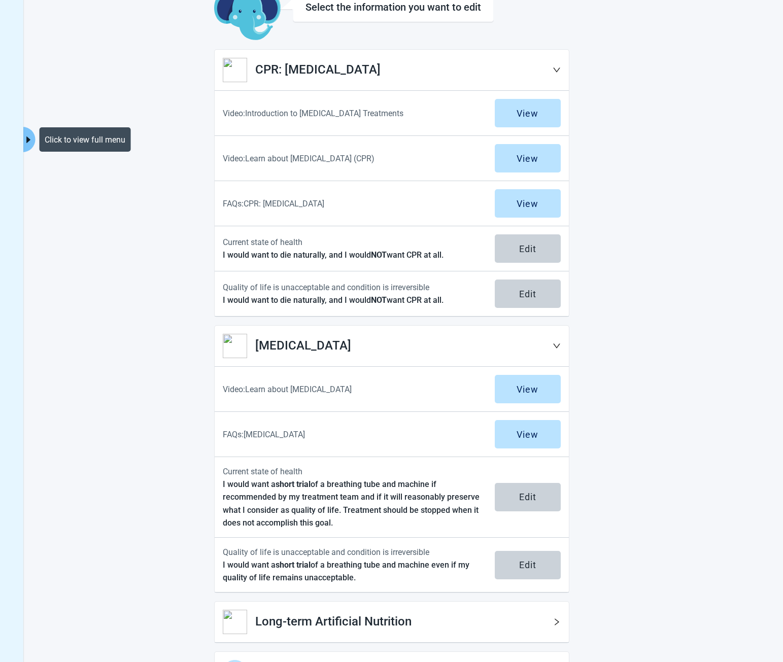
scroll to position [0, 0]
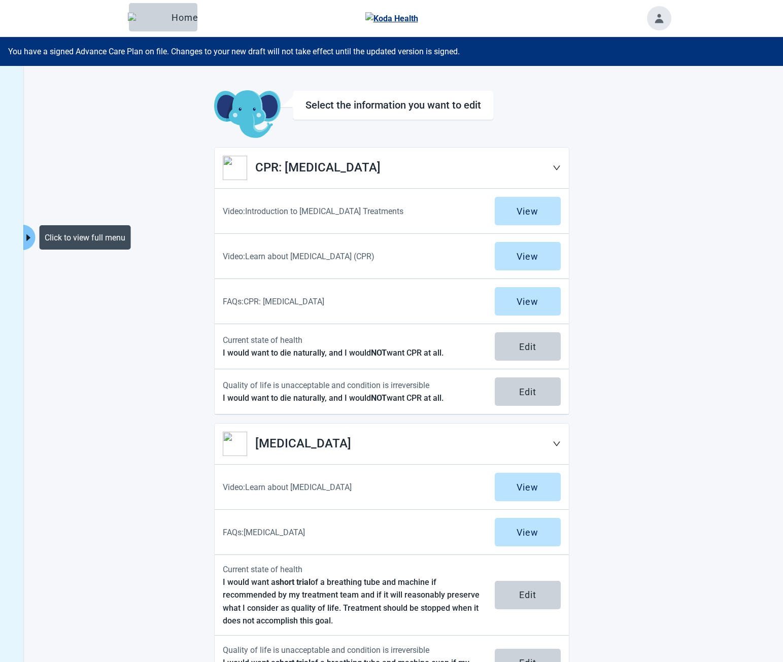
click at [610, 168] on main "Select the information you want to edit CPR: [MEDICAL_DATA] Video: Introduction…" at bounding box center [392, 465] width 558 height 751
click at [27, 242] on button "Click to view full menu" at bounding box center [28, 237] width 13 height 25
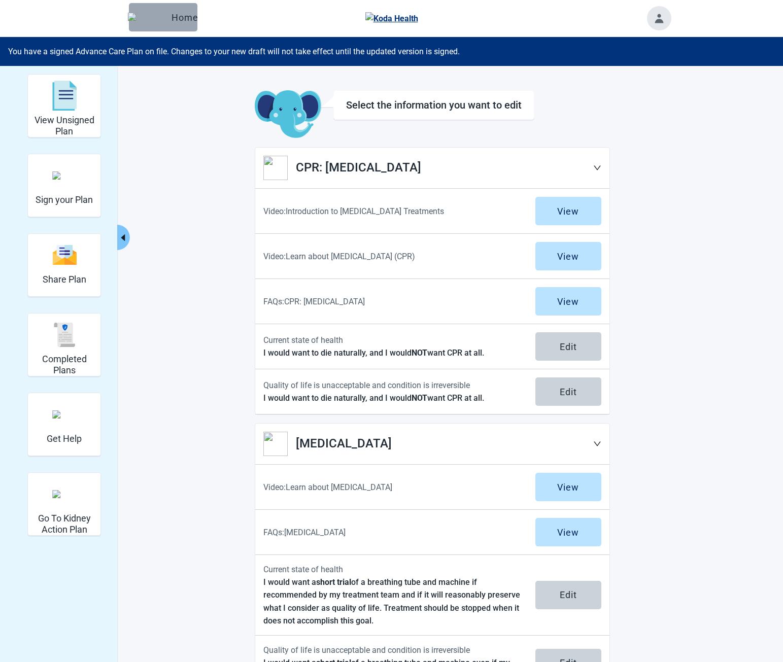
click at [155, 28] on button "Home" at bounding box center [163, 17] width 68 height 28
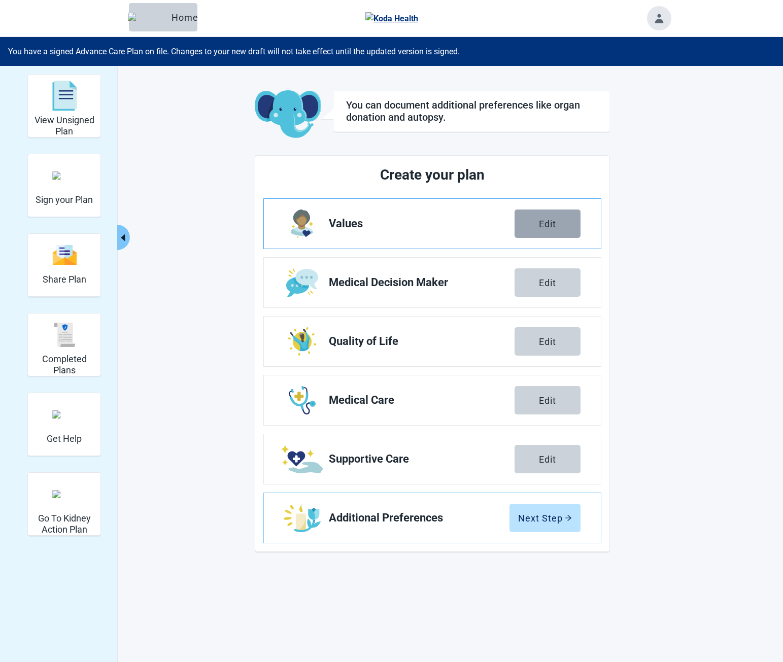
click at [543, 226] on div "Edit" at bounding box center [547, 224] width 17 height 10
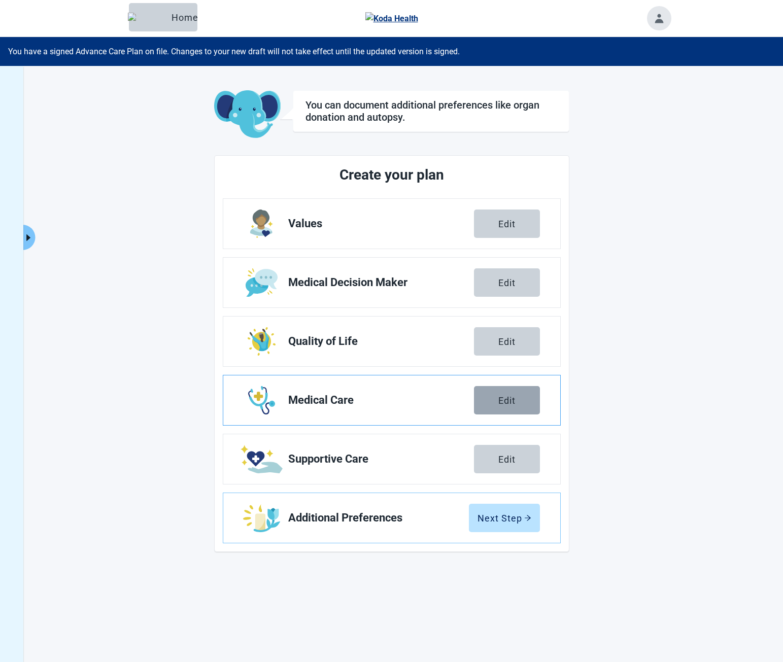
drag, startPoint x: 0, startPoint y: 0, endPoint x: 506, endPoint y: 398, distance: 643.7
click at [506, 398] on div "Edit" at bounding box center [506, 400] width 17 height 10
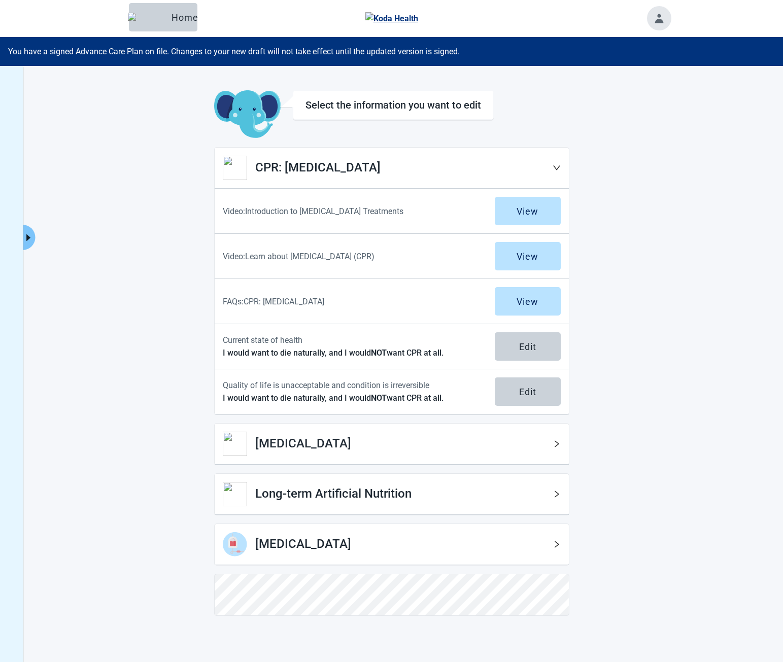
click at [409, 434] on h2 "[MEDICAL_DATA]" at bounding box center [403, 443] width 297 height 19
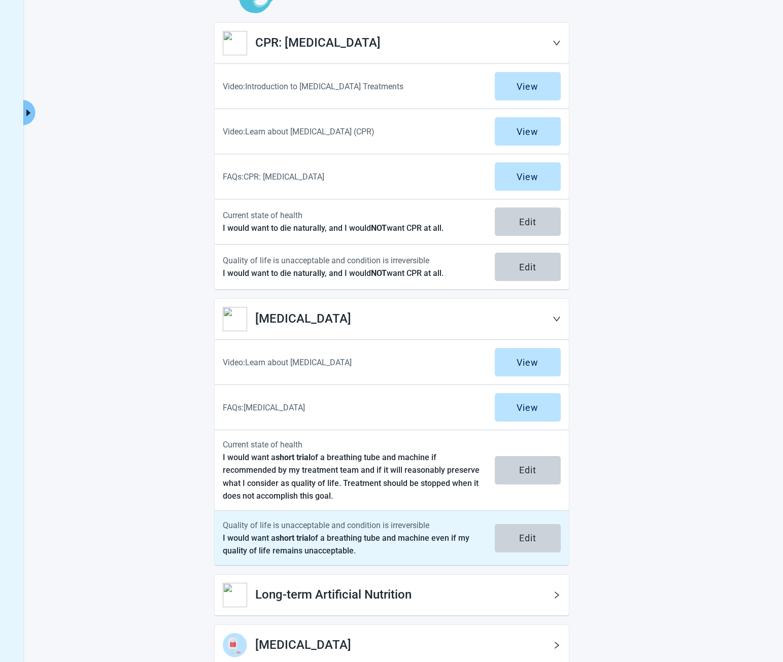
scroll to position [196, 0]
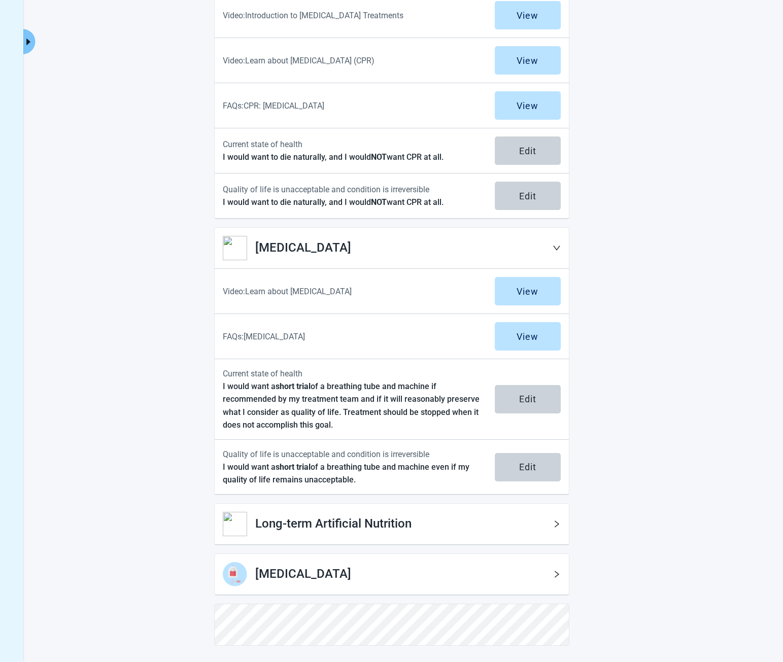
click at [370, 532] on h2 "Long-term Artificial Nutrition" at bounding box center [403, 523] width 297 height 19
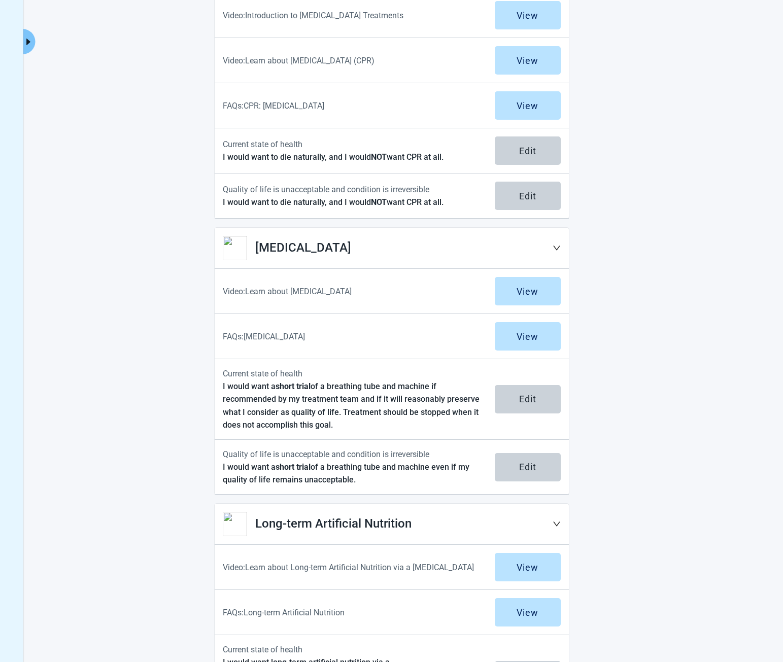
scroll to position [399, 0]
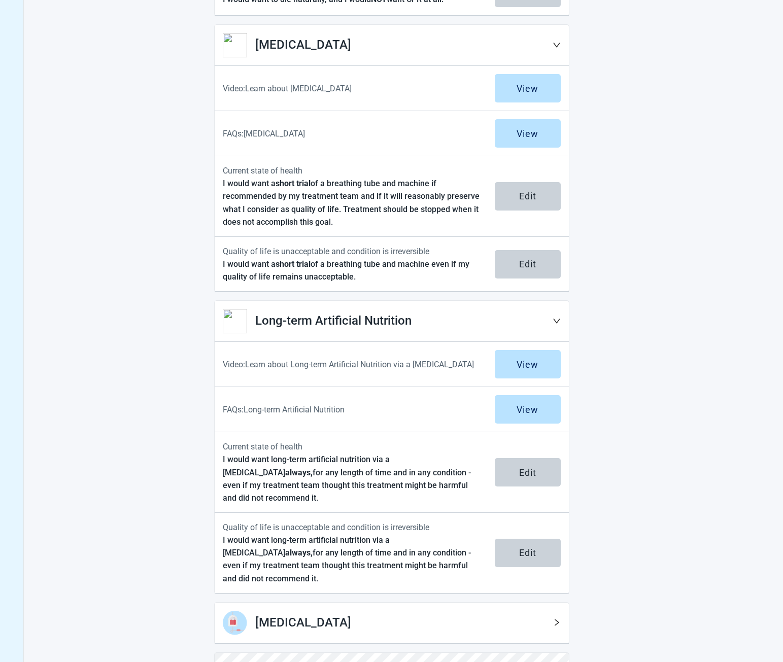
click at [355, 603] on div "[MEDICAL_DATA]" at bounding box center [392, 623] width 354 height 41
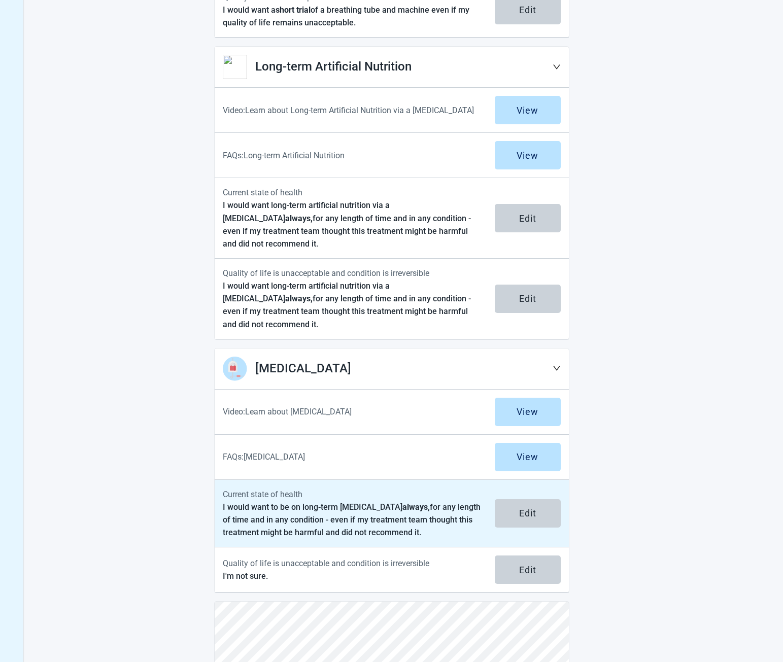
scroll to position [680, 0]
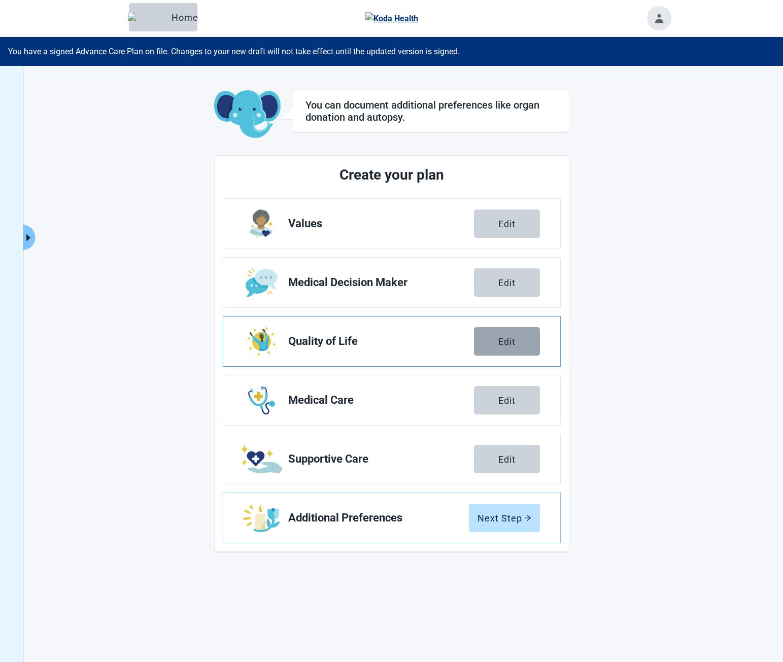
click at [530, 349] on button "Edit" at bounding box center [507, 341] width 66 height 28
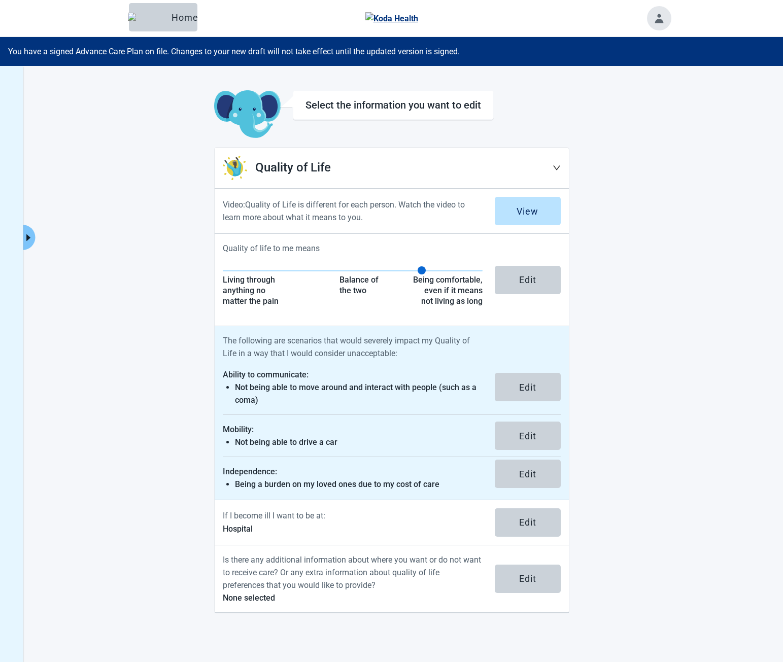
drag, startPoint x: 266, startPoint y: 345, endPoint x: 167, endPoint y: 304, distance: 107.1
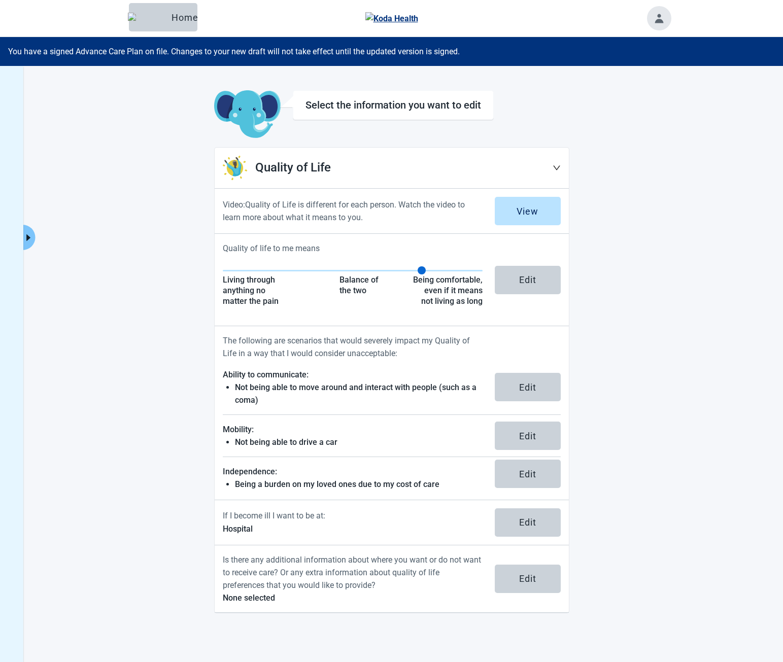
click at [266, 345] on p "The following are scenarios that would severely impact my Quality of Life in a …" at bounding box center [353, 346] width 260 height 25
click at [167, 304] on main "Select the information you want to edit Quality of Life Video: Quality of Life …" at bounding box center [392, 351] width 558 height 523
click at [202, 240] on main "Select the information you want to edit Quality of Life Video: Quality of Life …" at bounding box center [392, 351] width 558 height 523
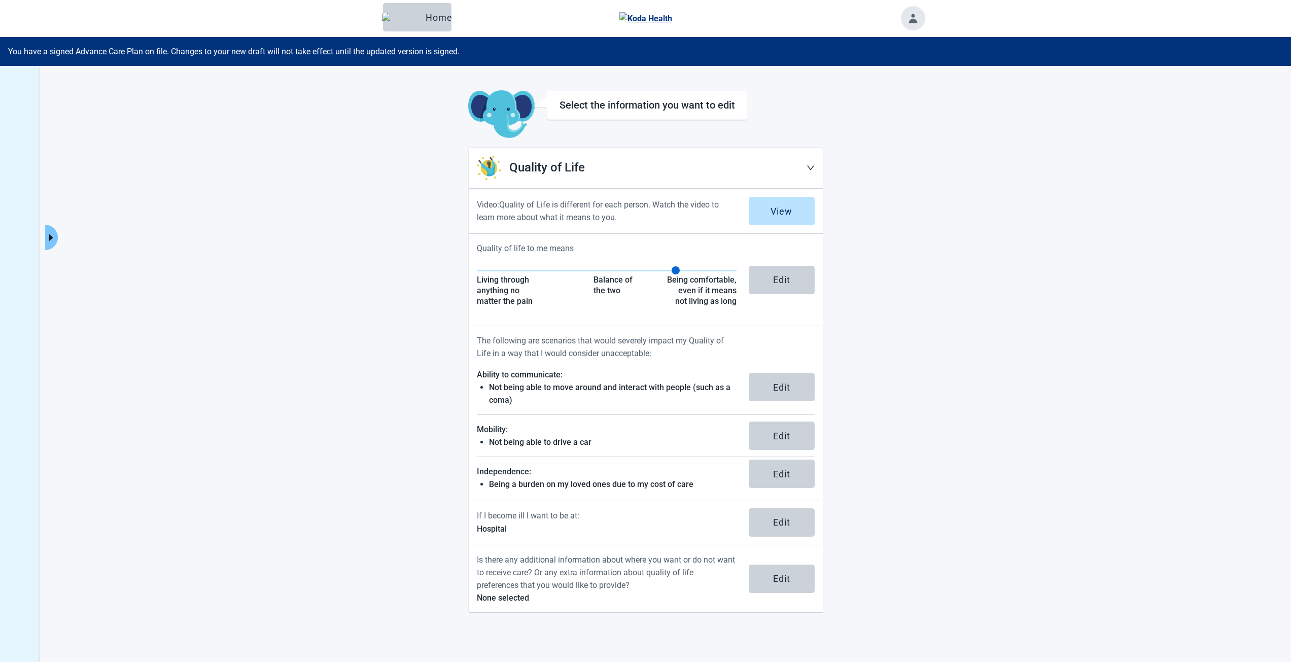
click at [448, 133] on main "Select the information you want to edit Quality of Life Video: Quality of Life …" at bounding box center [646, 351] width 558 height 523
